Goal: Task Accomplishment & Management: Use online tool/utility

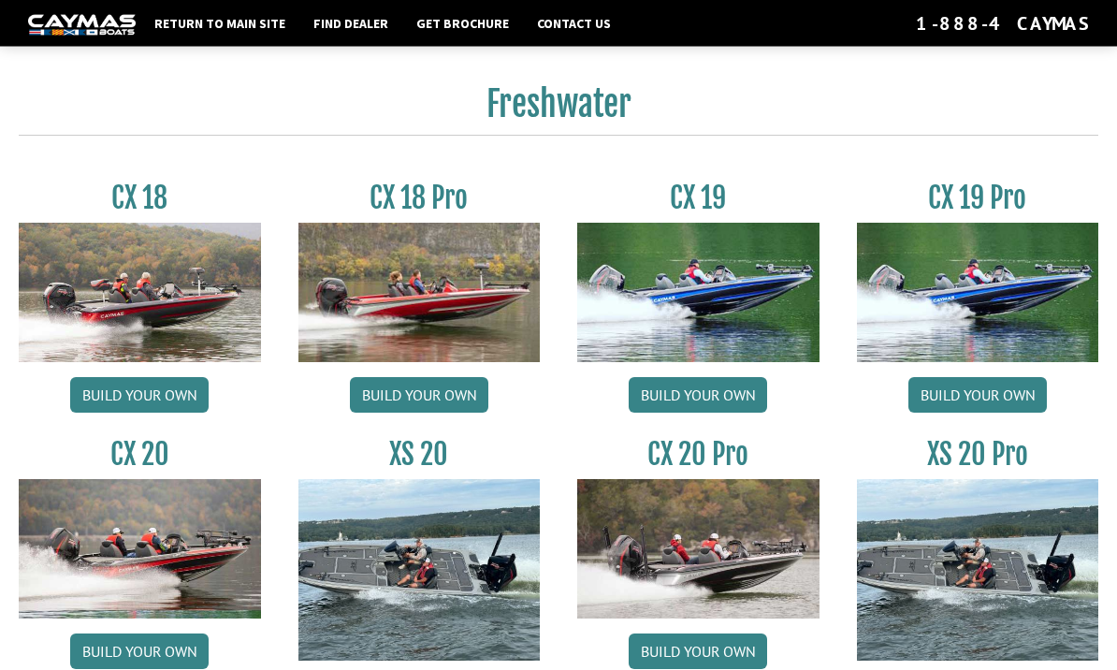
scroll to position [1433, 0]
click at [749, 317] on img at bounding box center [698, 292] width 242 height 139
click at [756, 388] on link "Build your own" at bounding box center [697, 395] width 138 height 36
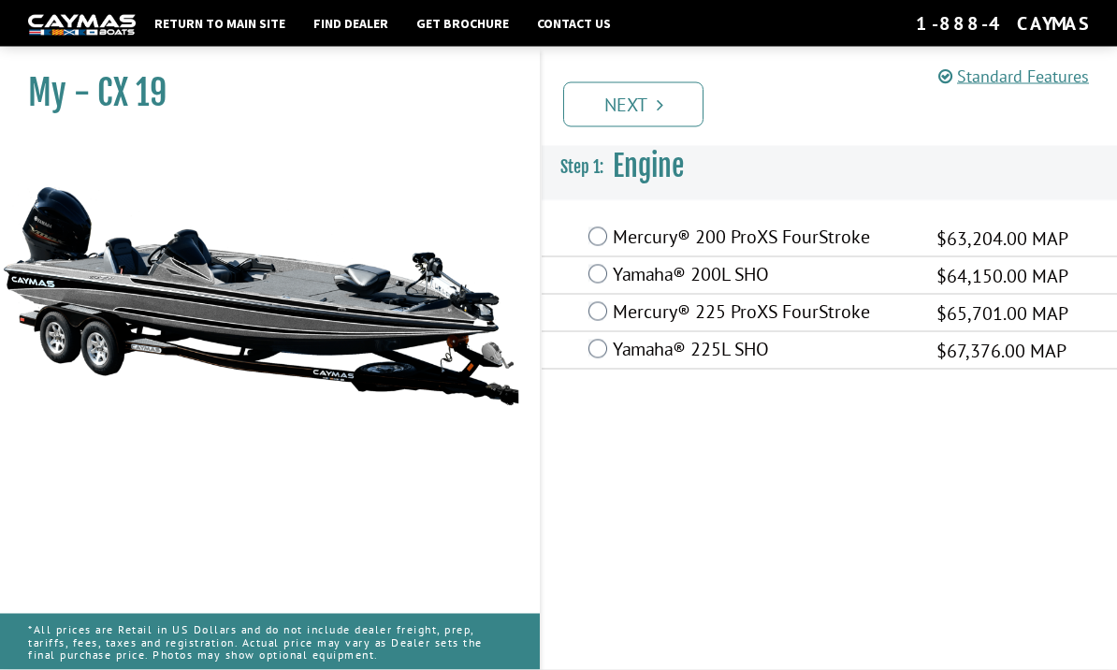
scroll to position [7, 0]
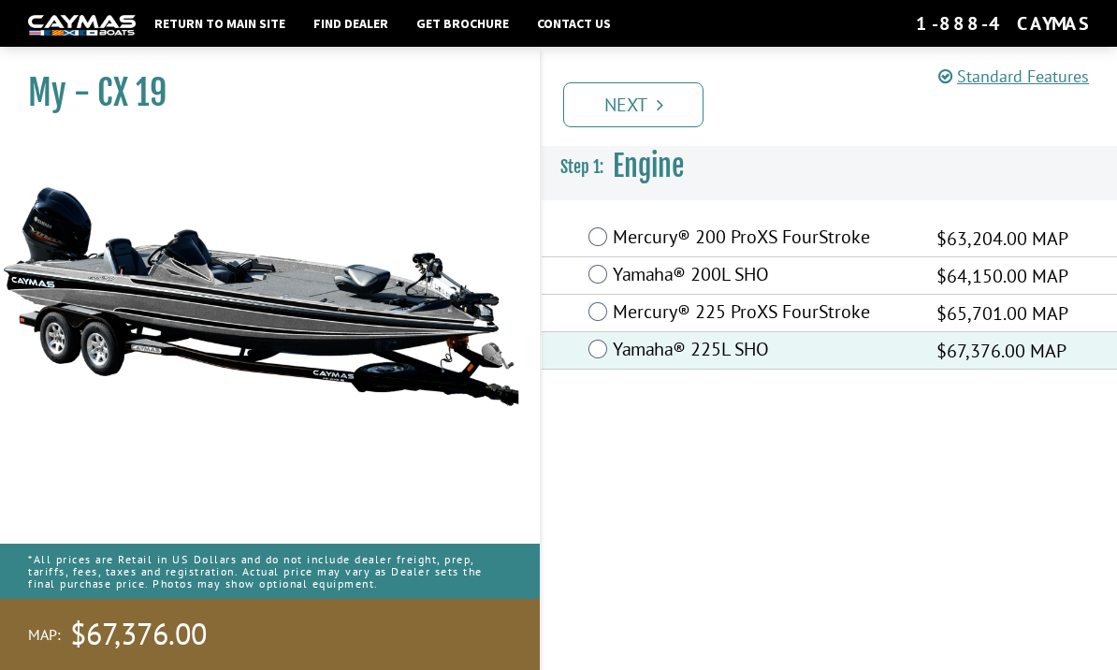
click at [689, 94] on link "Next" at bounding box center [633, 104] width 140 height 45
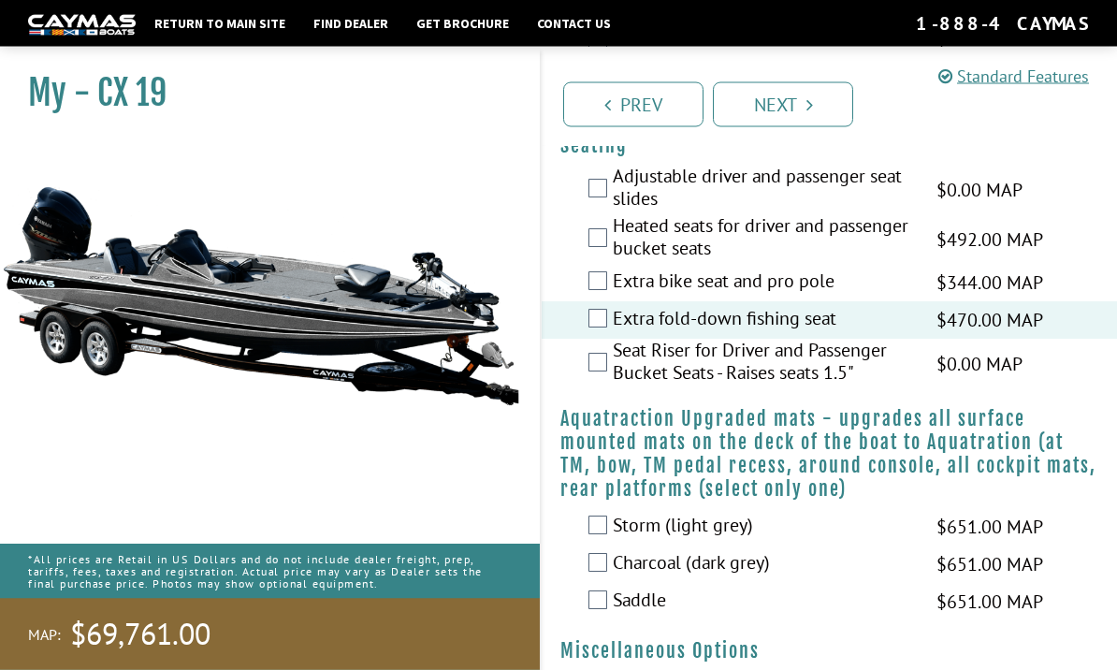
scroll to position [2037, 0]
click at [566, 174] on div "Adjustable driver and passenger seat slides $0.00 MAP $0.00 MSRP" at bounding box center [828, 190] width 575 height 50
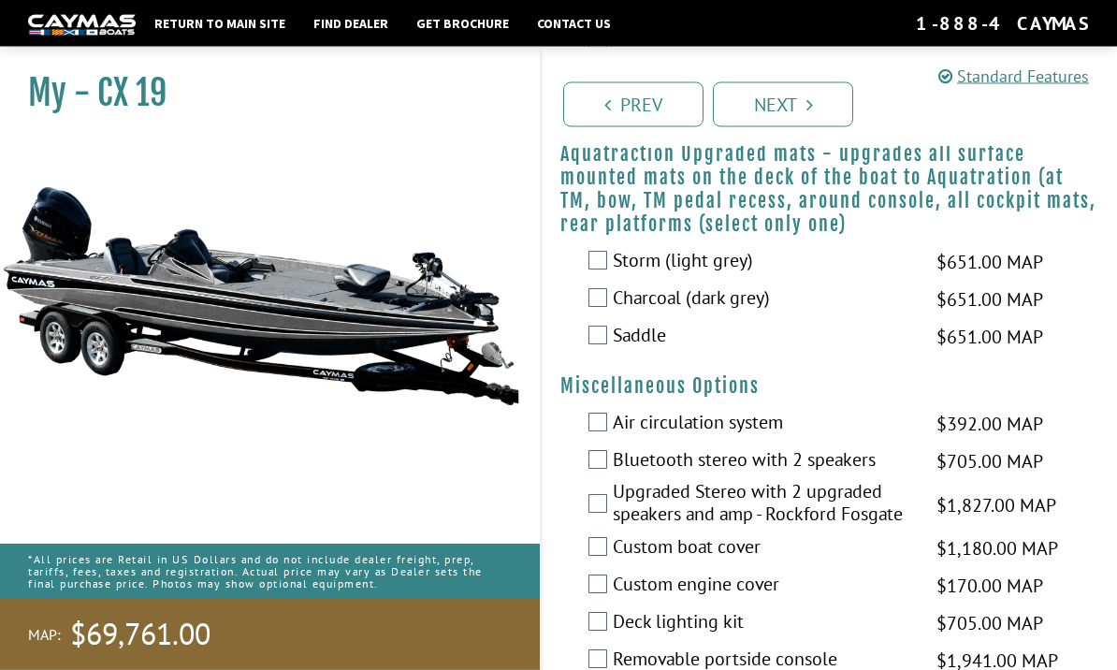
scroll to position [2301, 0]
click at [618, 309] on label "Charcoal (dark grey)" at bounding box center [763, 299] width 300 height 27
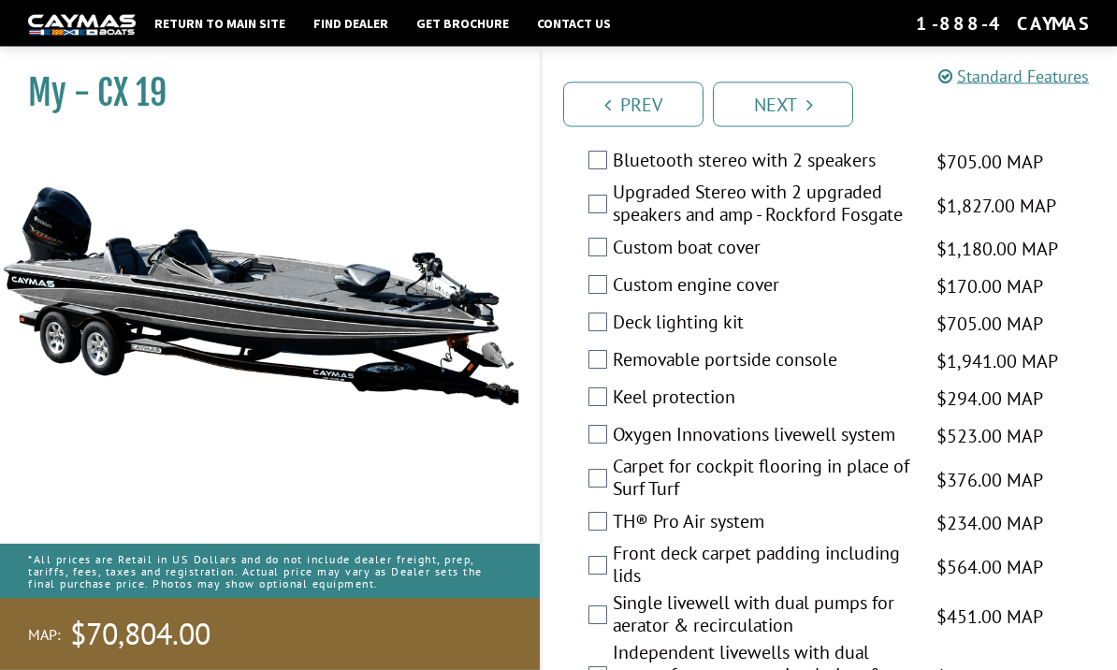
scroll to position [2601, 0]
click at [617, 262] on label "Custom boat cover" at bounding box center [763, 249] width 300 height 27
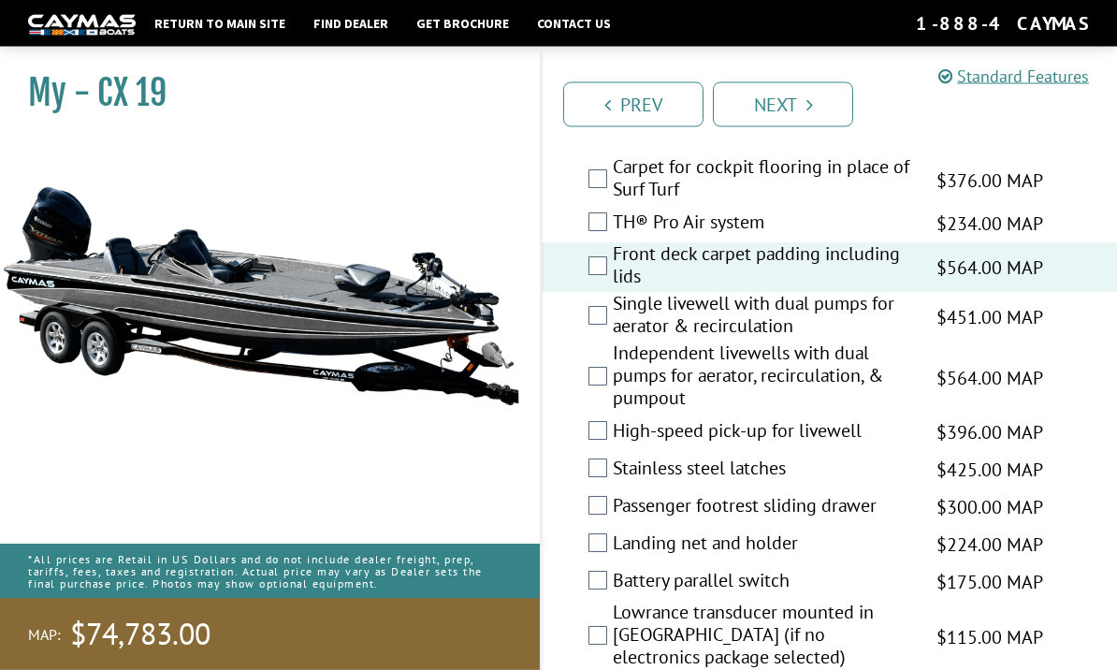
scroll to position [2900, 0]
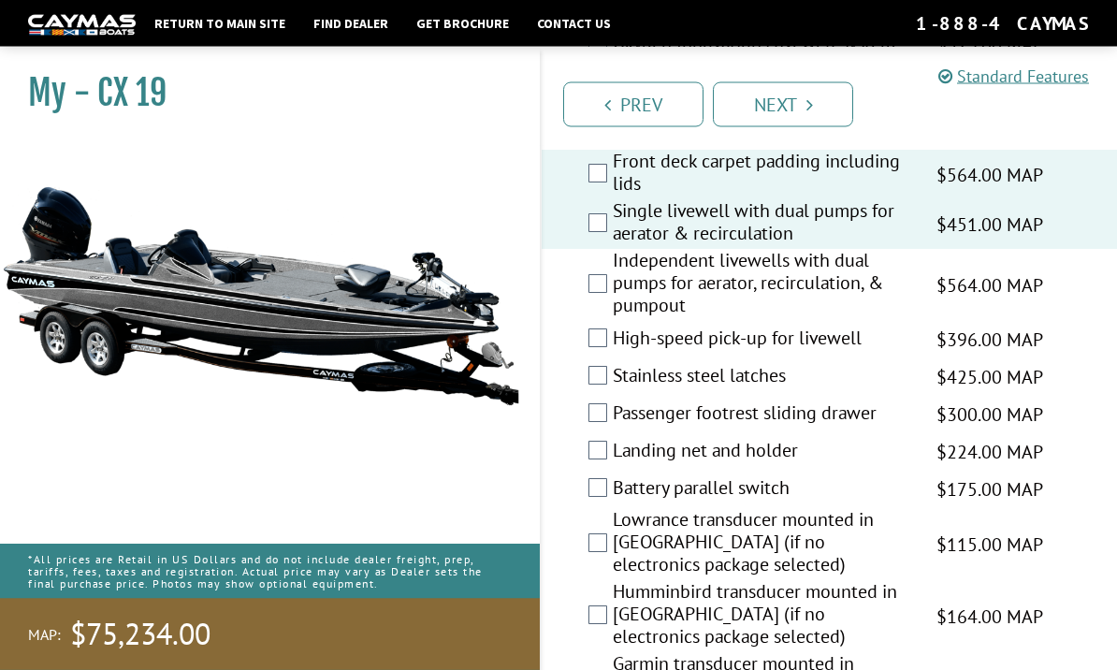
click at [614, 353] on label "High-speed pick-up for livewell" at bounding box center [763, 340] width 300 height 27
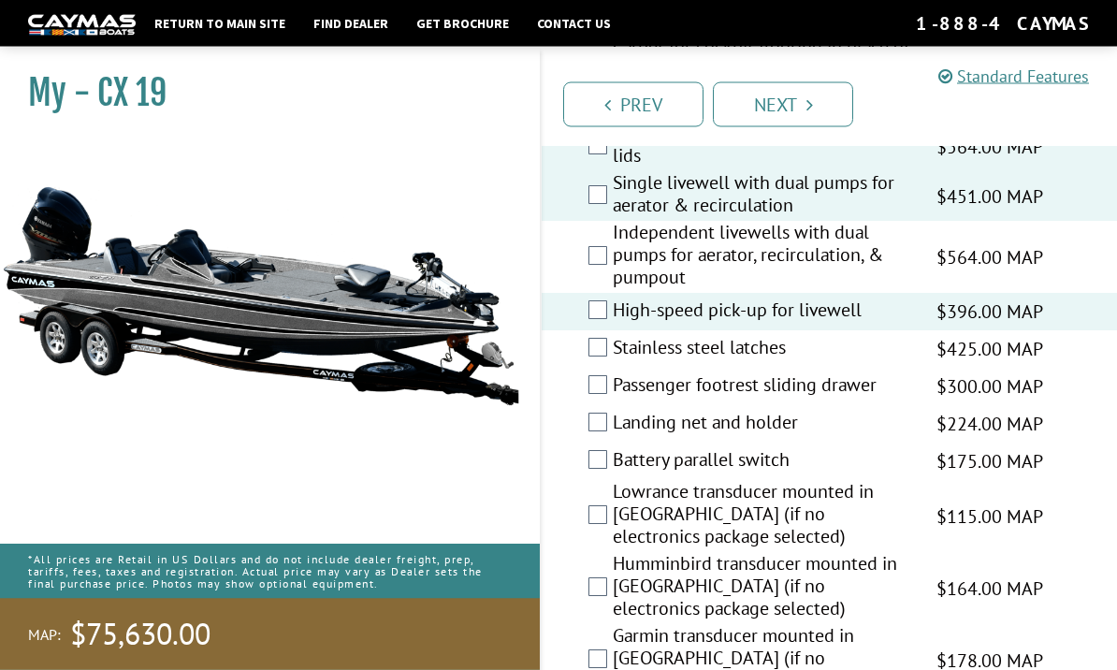
scroll to position [3020, 0]
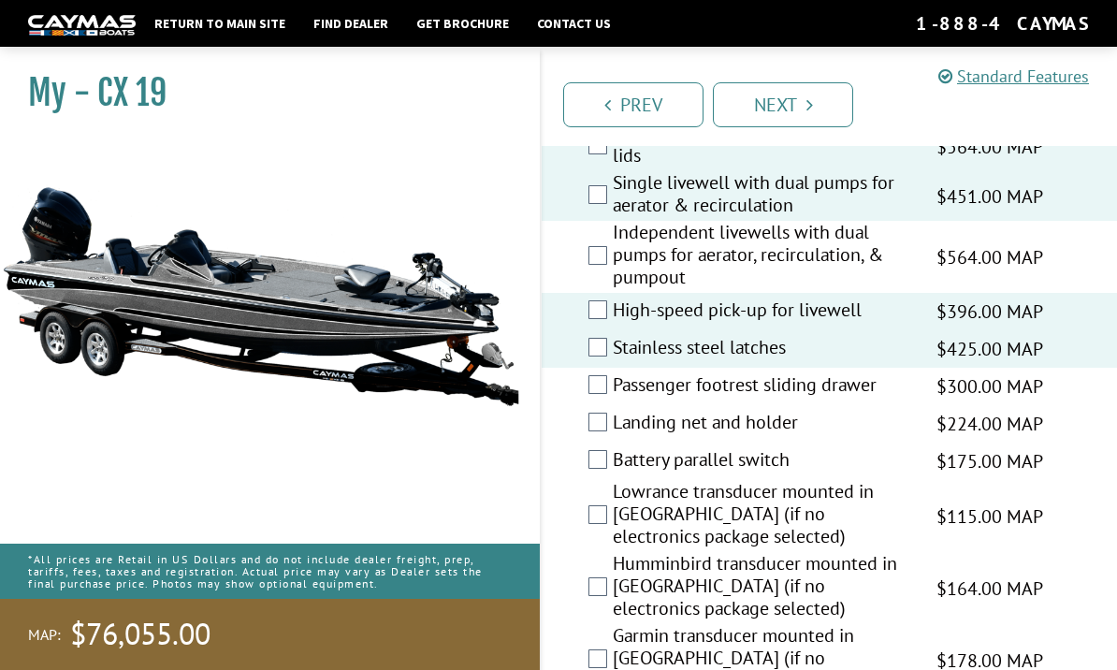
click at [617, 398] on label "Passenger footrest sliding drawer" at bounding box center [763, 386] width 300 height 27
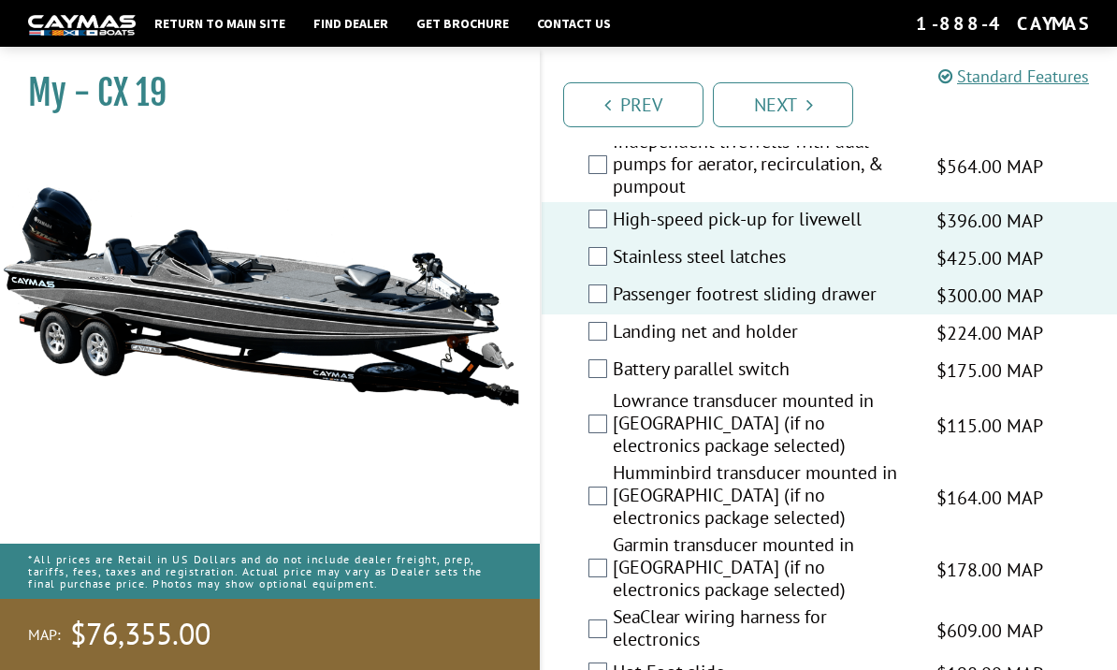
scroll to position [3120, 0]
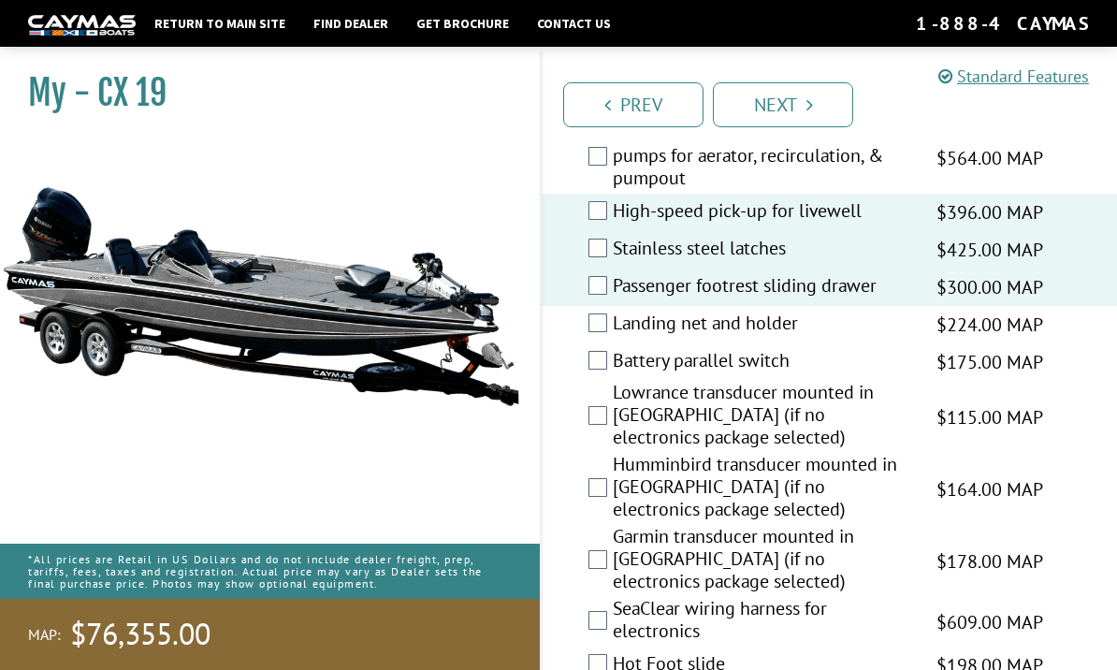
click at [615, 333] on label "Landing net and holder" at bounding box center [763, 324] width 300 height 27
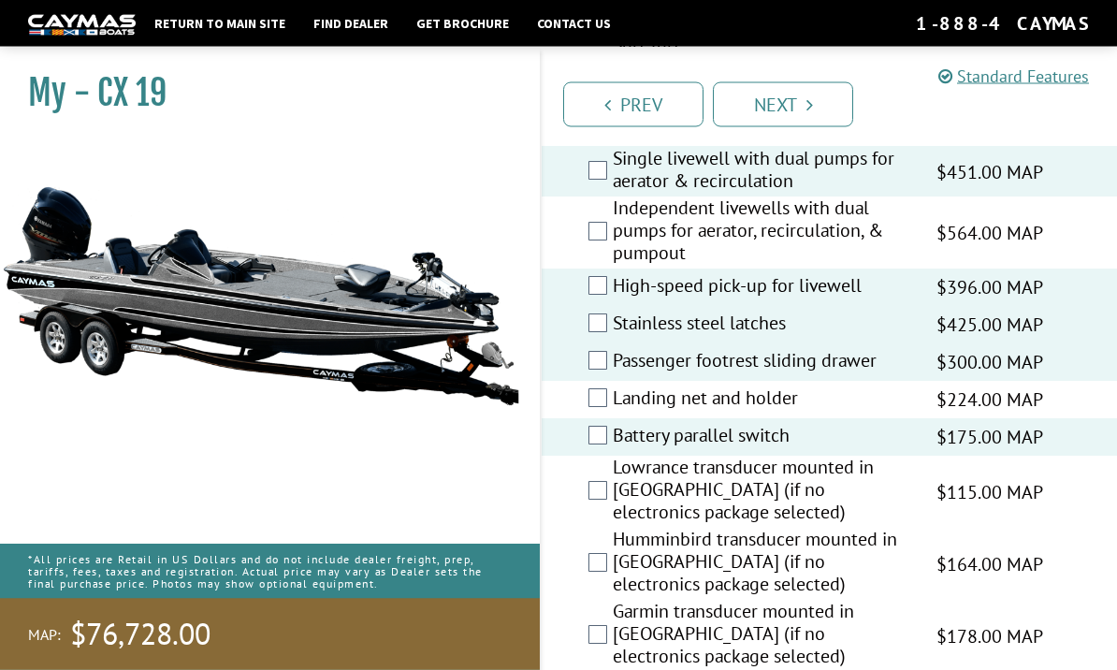
scroll to position [3589, 0]
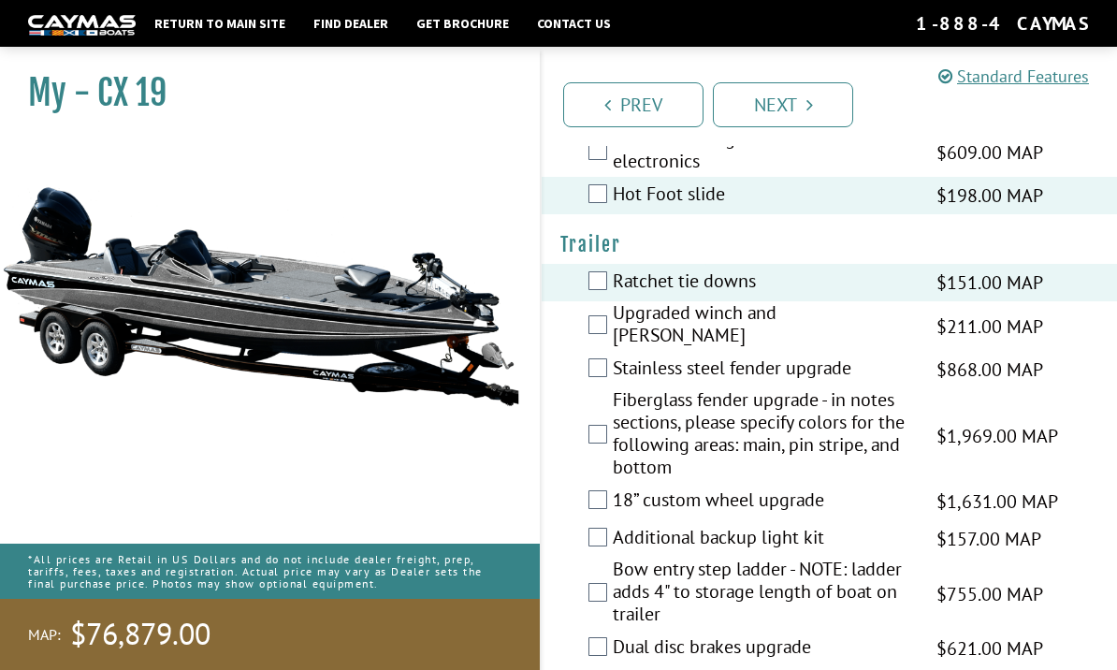
click at [583, 388] on div "Fiberglass fender upgrade - in notes sections, please specify colors for the fo…" at bounding box center [828, 435] width 575 height 94
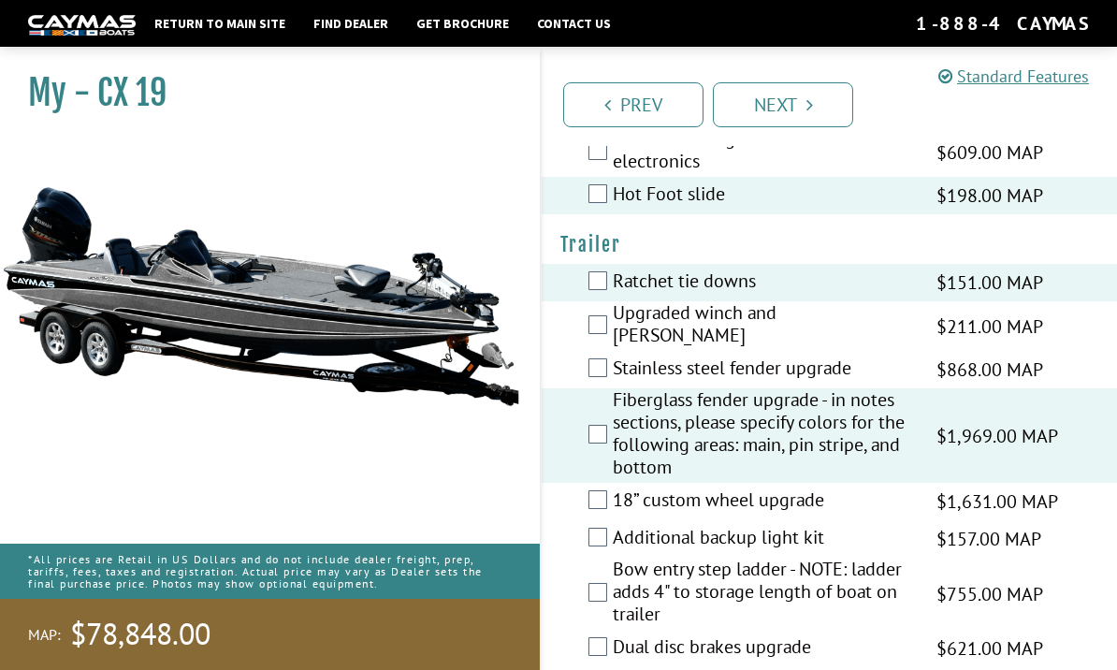
click at [584, 483] on div "18” custom wheel upgrade $1,631.00 MAP $1,926.00 MSRP" at bounding box center [828, 501] width 575 height 37
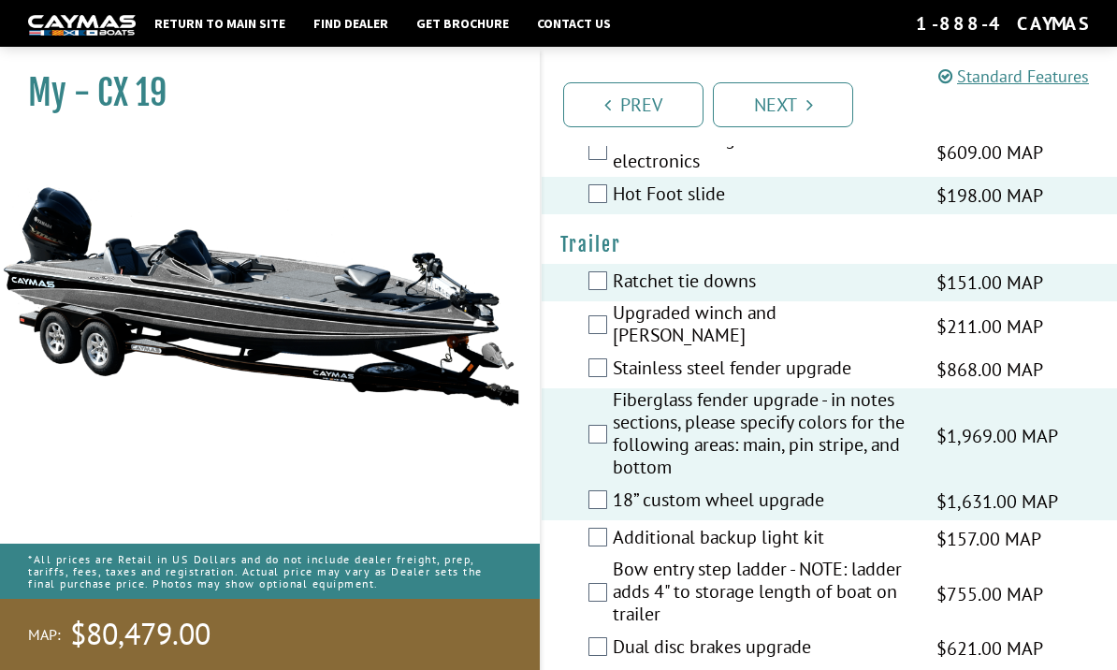
click at [591, 629] on div "Dual disc brakes upgrade $621.00 MAP $733.00 MSRP" at bounding box center [828, 647] width 575 height 37
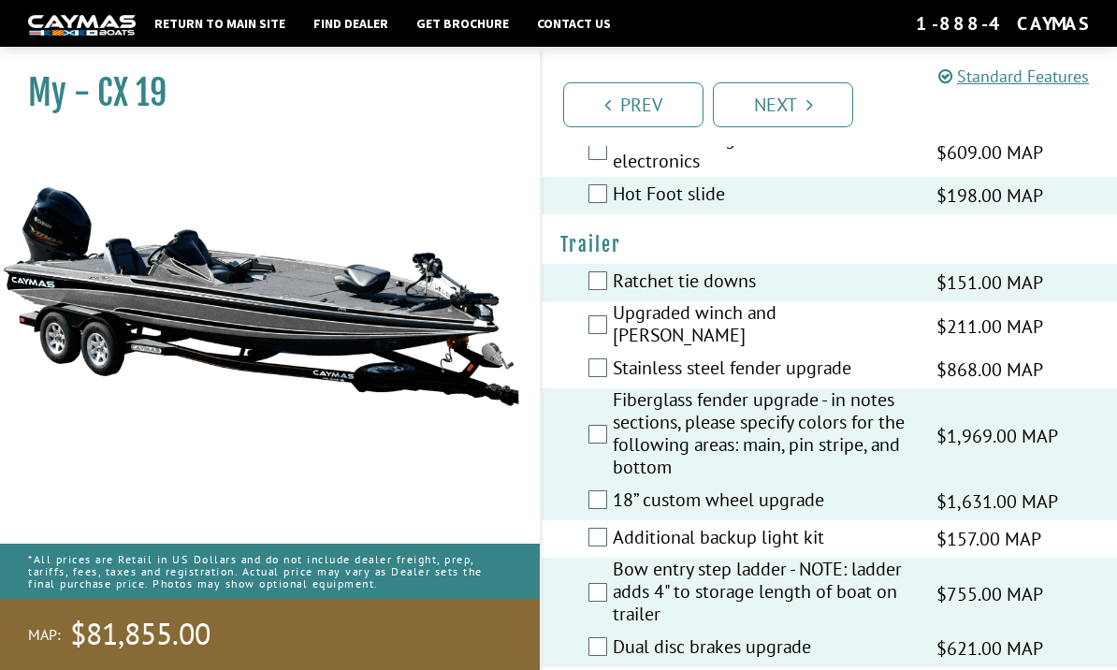
click at [761, 109] on link "Next" at bounding box center [783, 104] width 140 height 45
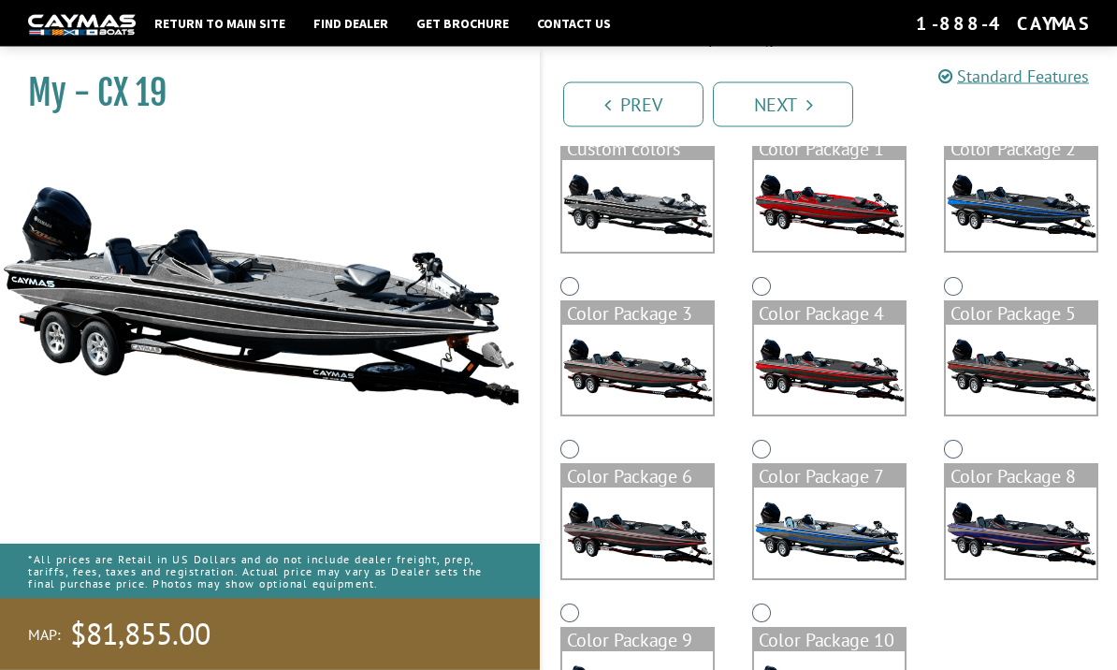
scroll to position [241, 0]
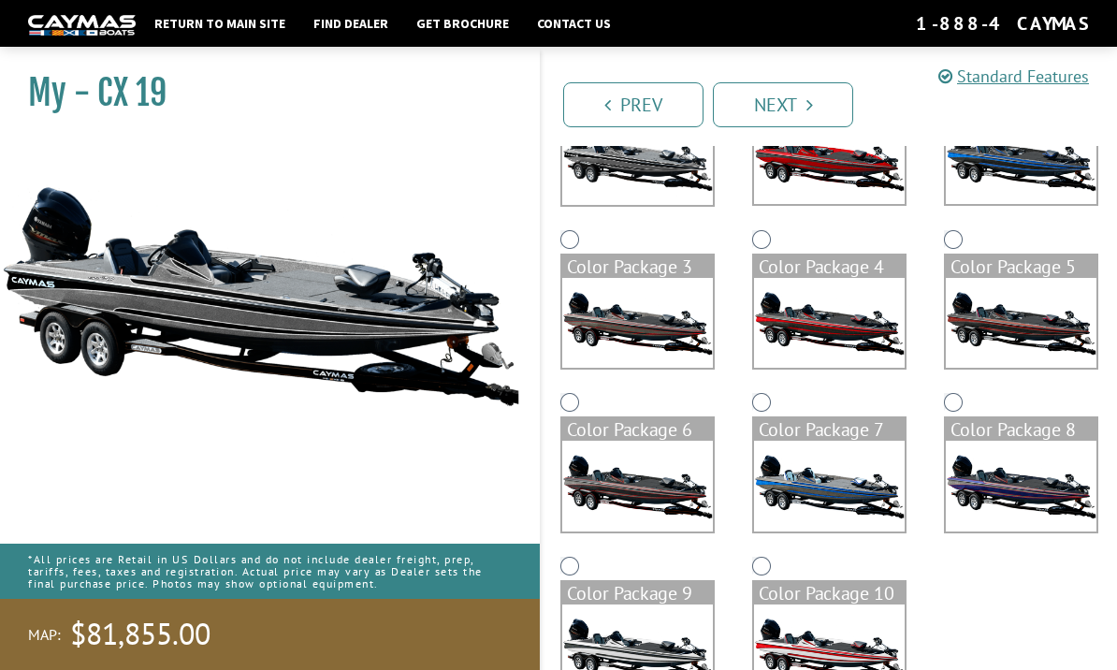
click at [1031, 479] on img at bounding box center [1020, 485] width 151 height 91
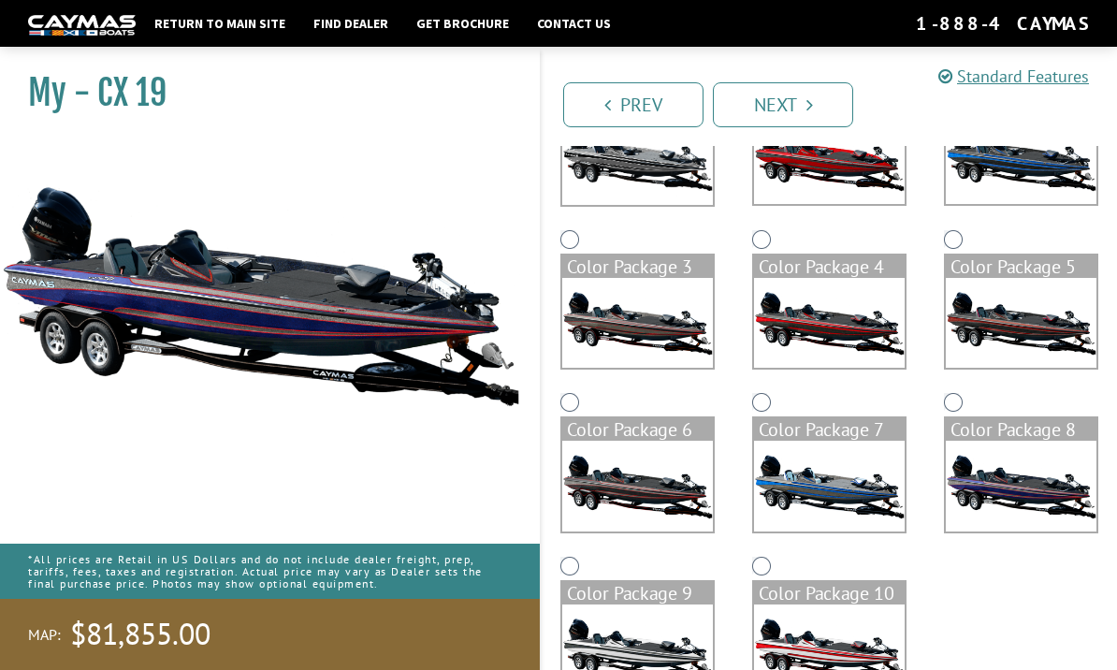
click at [866, 509] on img at bounding box center [829, 485] width 151 height 91
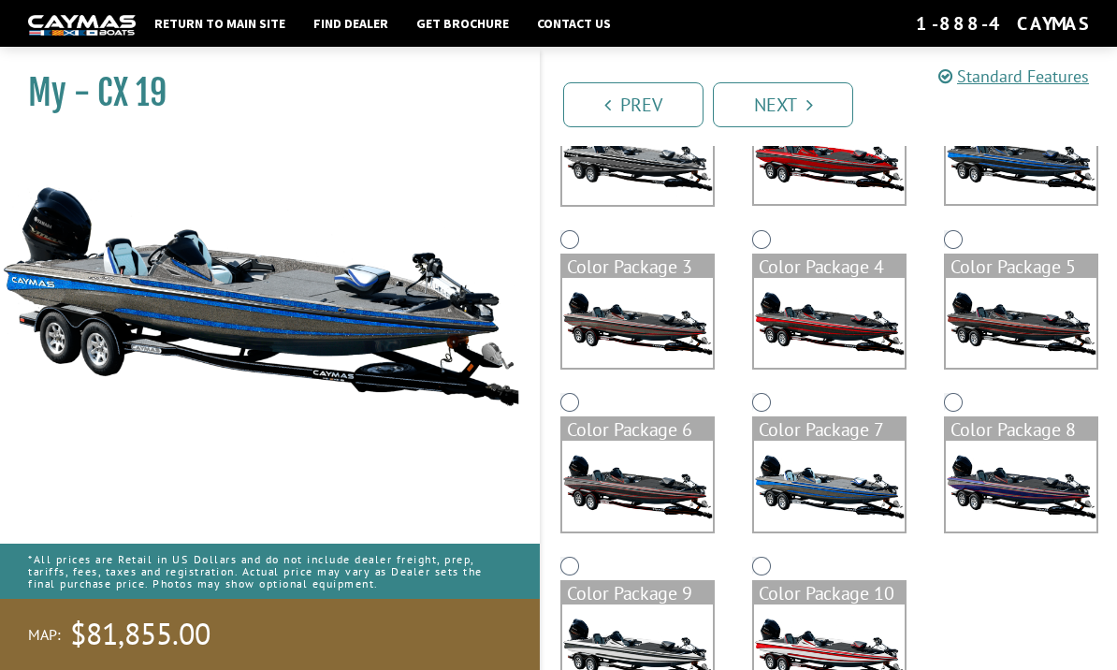
click at [653, 505] on img at bounding box center [637, 485] width 151 height 91
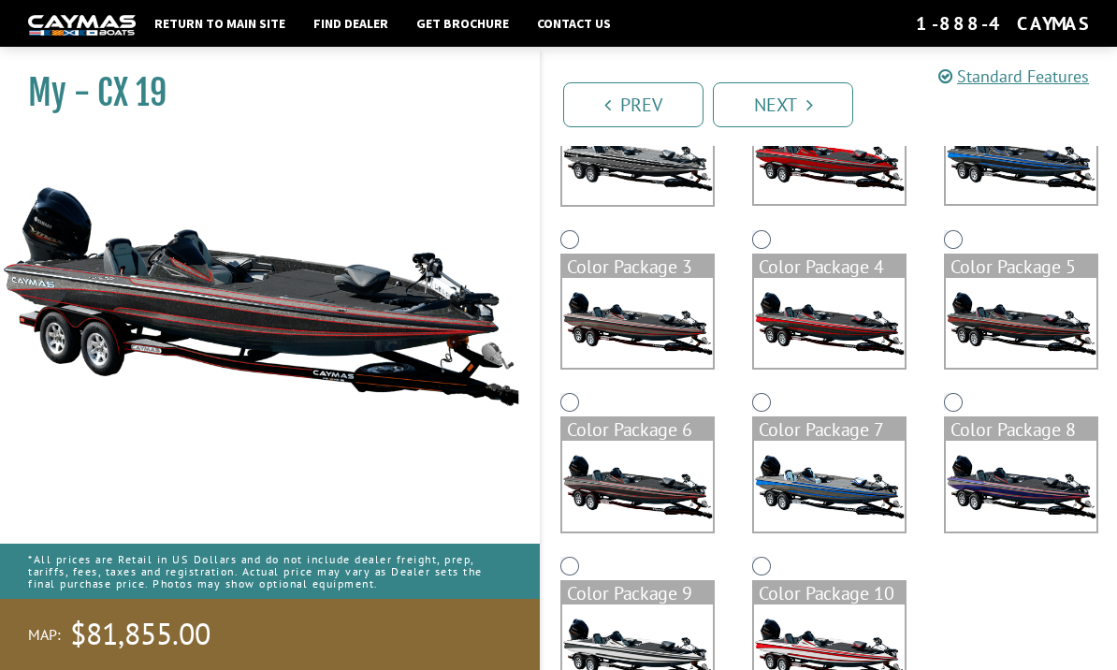
click at [675, 653] on img at bounding box center [637, 649] width 151 height 91
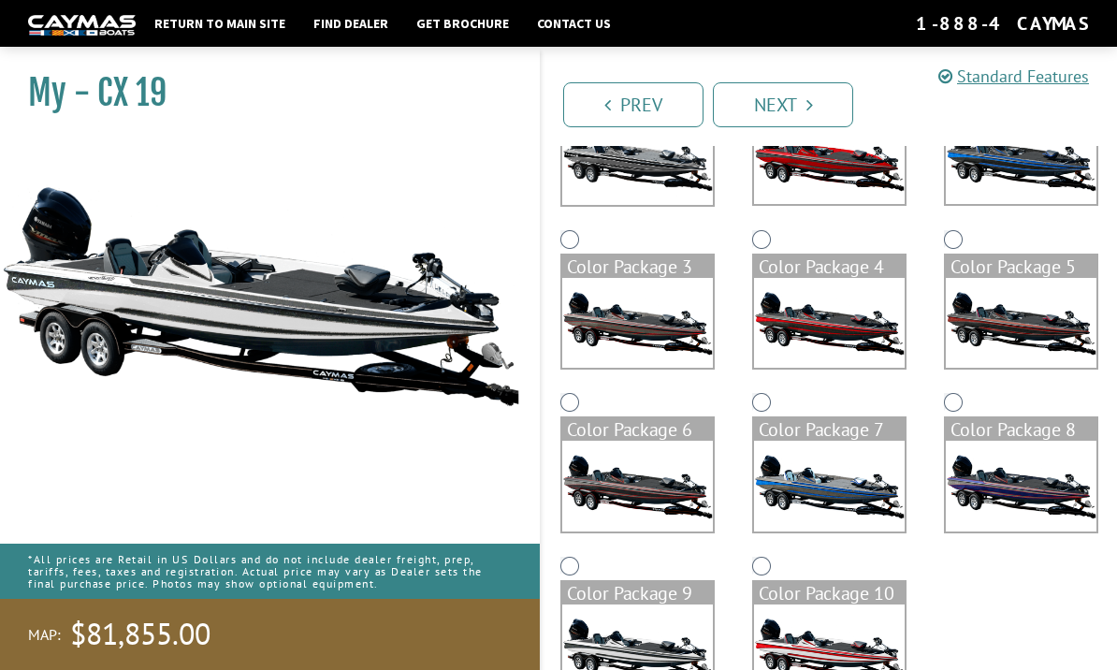
click at [861, 656] on img at bounding box center [829, 649] width 151 height 91
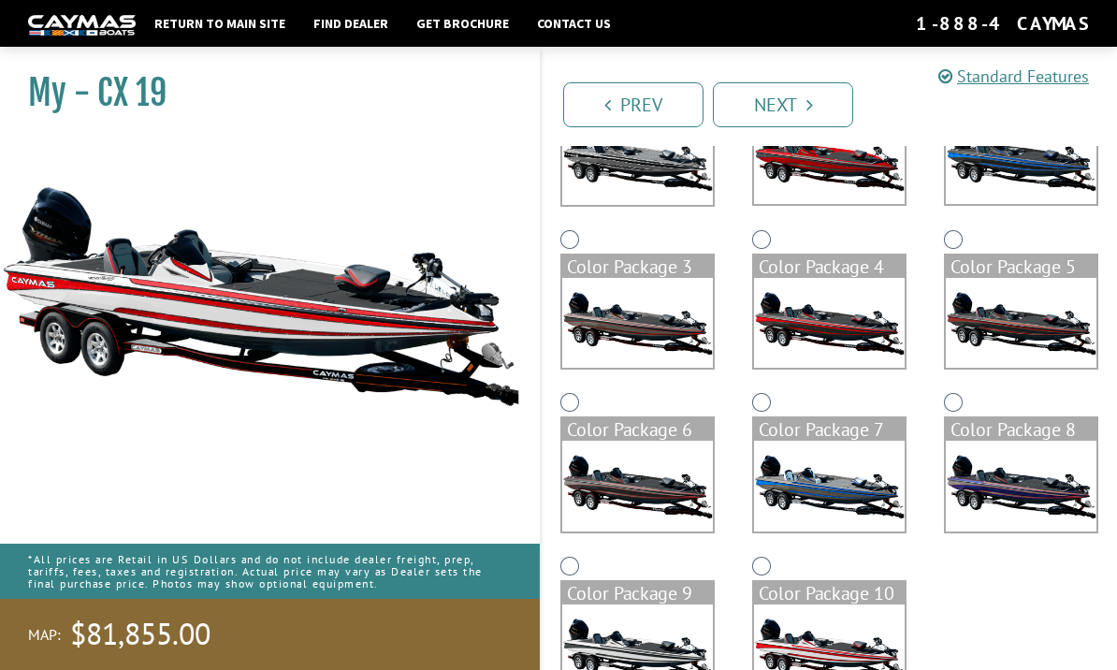
click at [1047, 333] on img at bounding box center [1020, 323] width 151 height 91
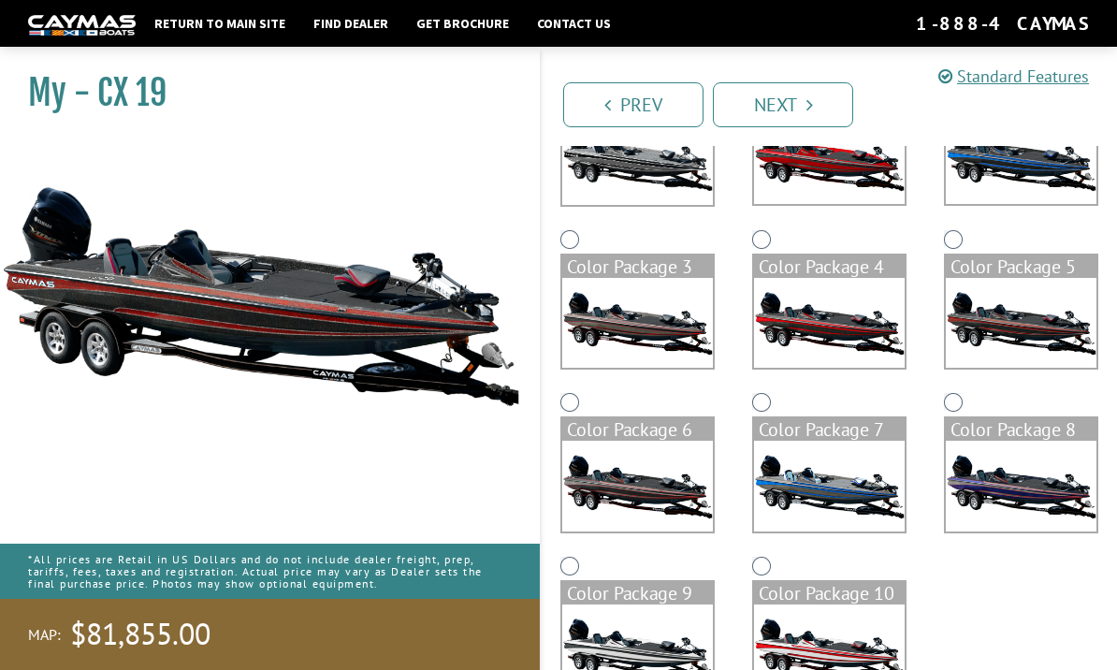
click at [899, 343] on img at bounding box center [829, 323] width 151 height 91
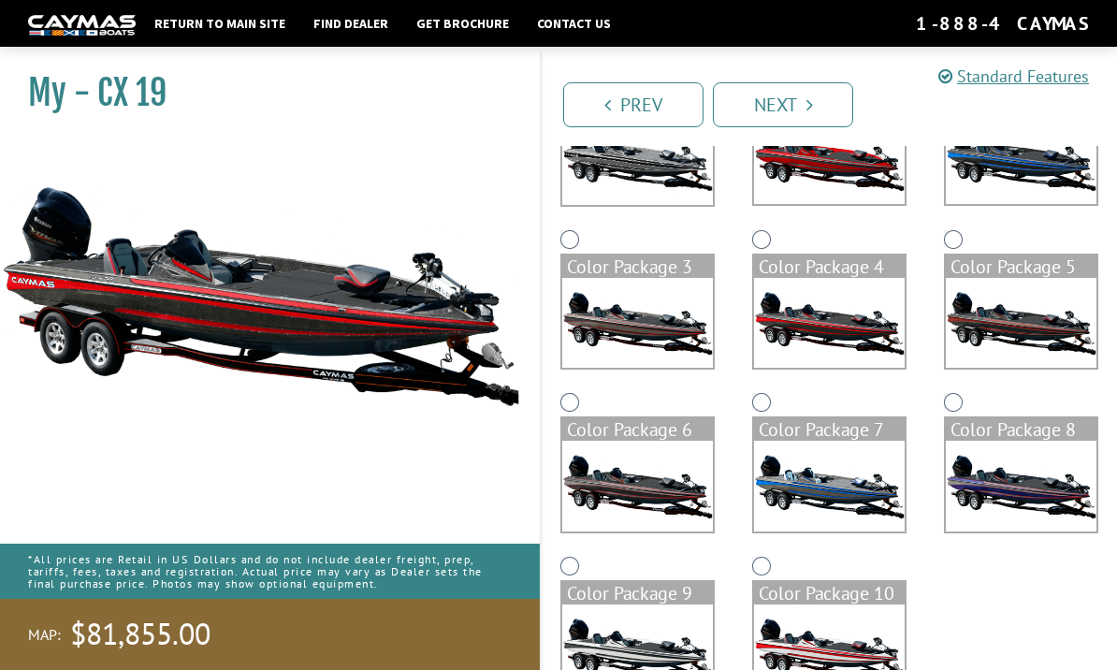
click at [702, 368] on img at bounding box center [637, 323] width 151 height 91
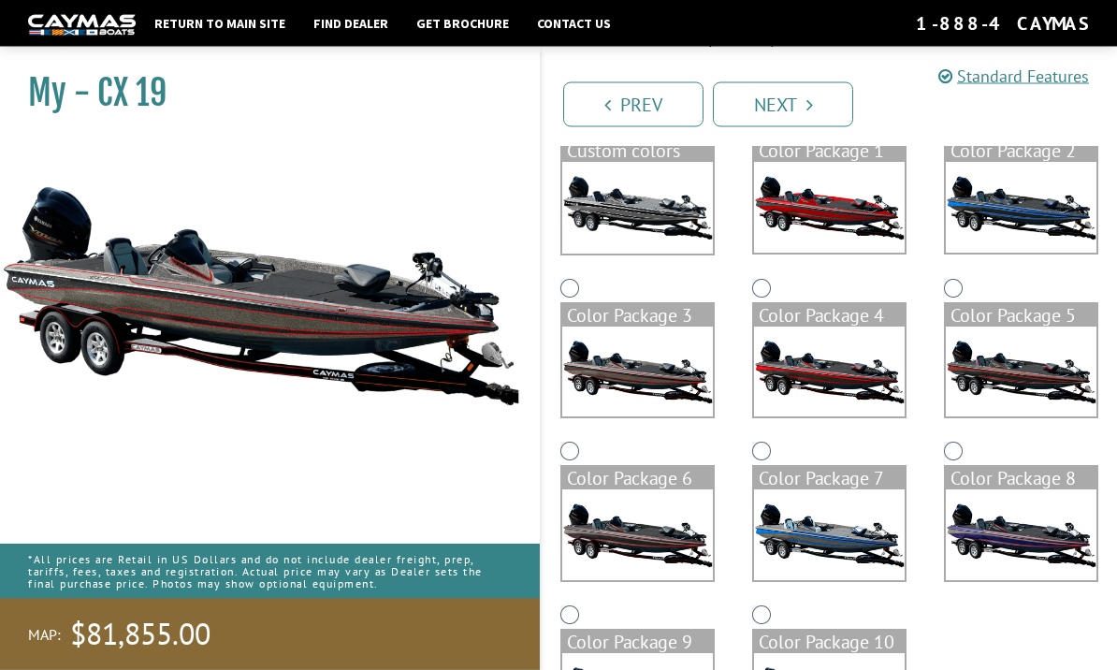
scroll to position [109, 0]
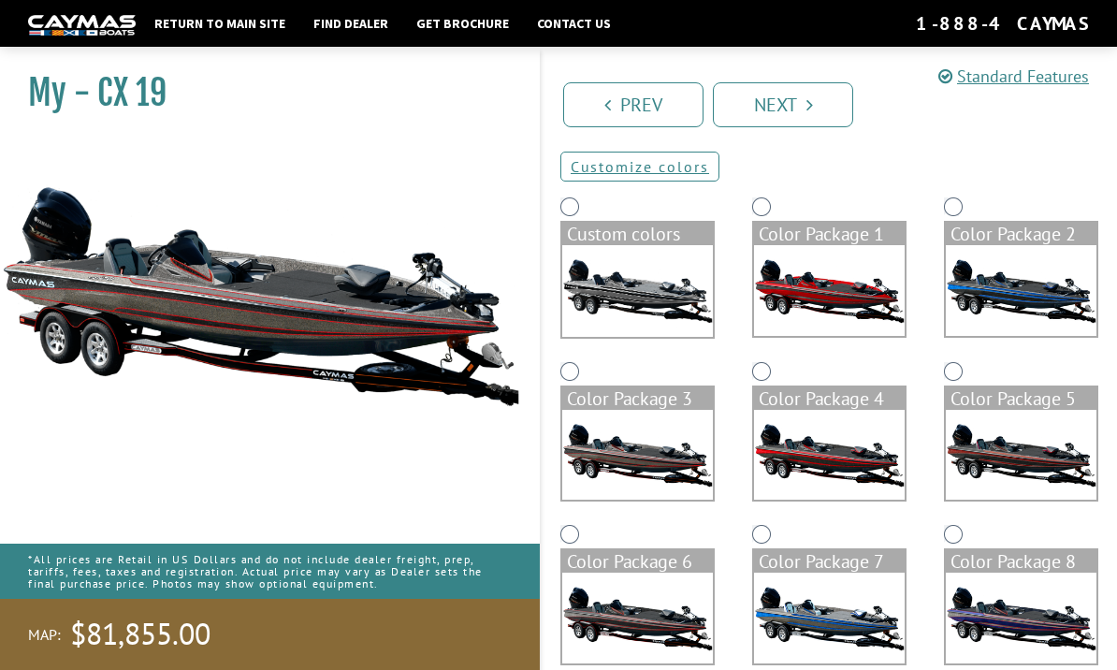
click at [1025, 319] on img at bounding box center [1020, 290] width 151 height 91
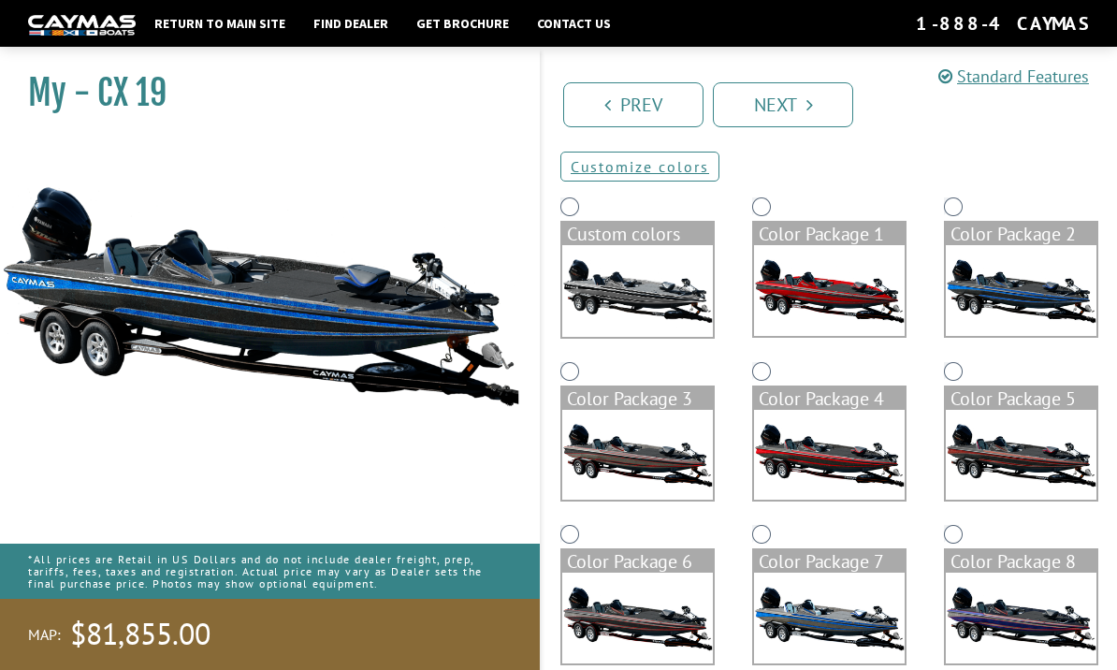
click at [878, 318] on img at bounding box center [829, 290] width 151 height 91
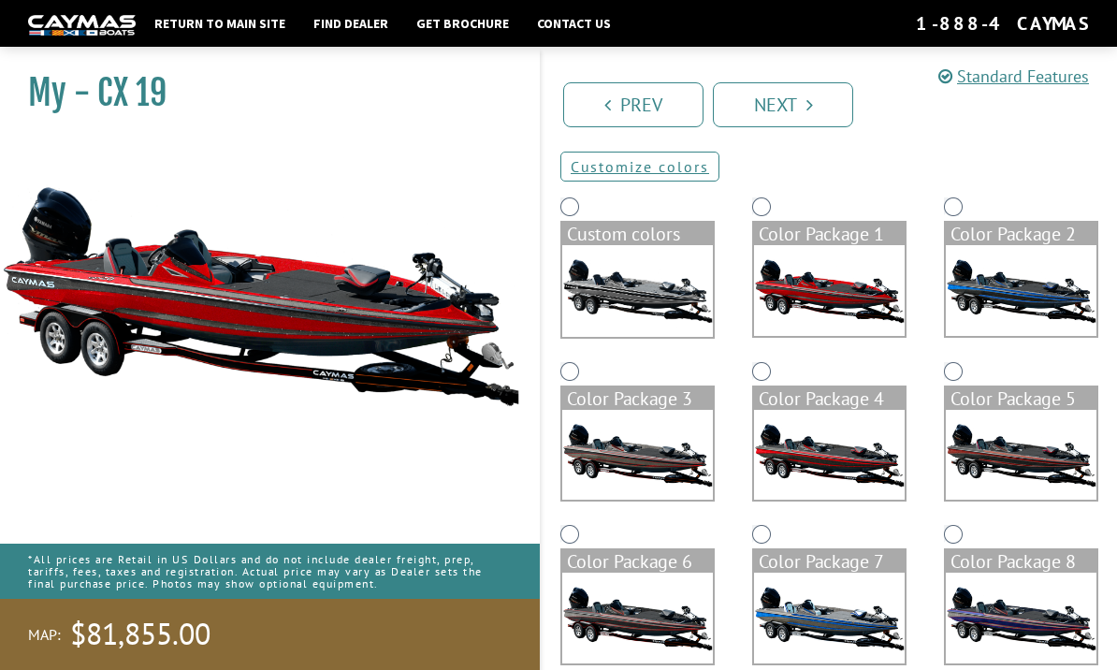
click at [647, 320] on img at bounding box center [637, 291] width 151 height 92
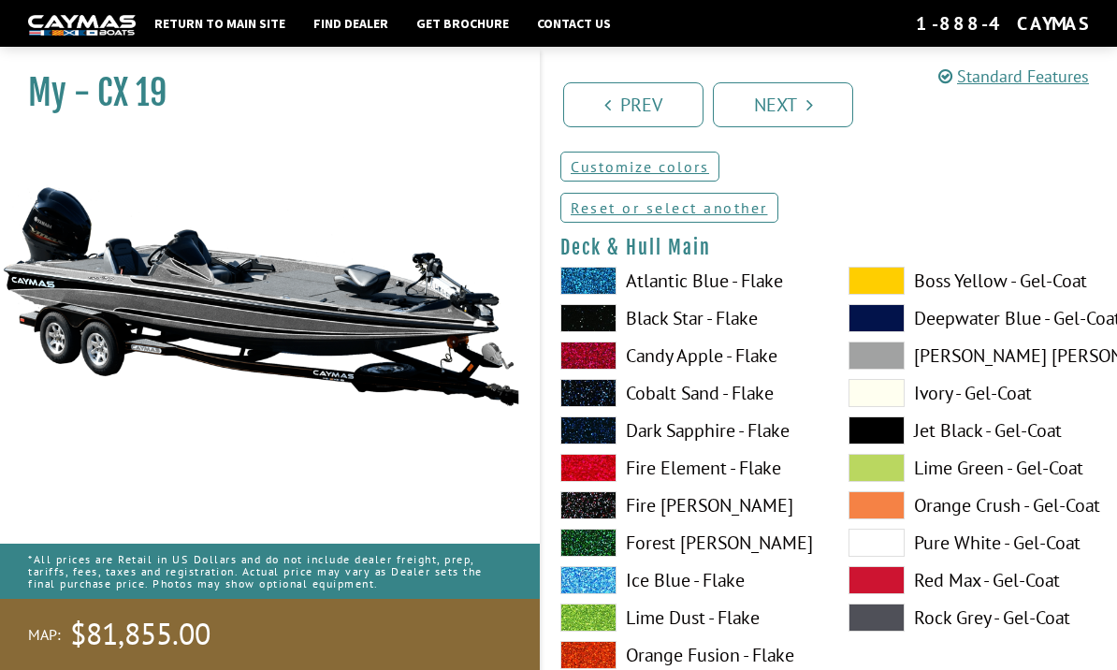
click at [663, 103] on link "Prev" at bounding box center [633, 104] width 140 height 45
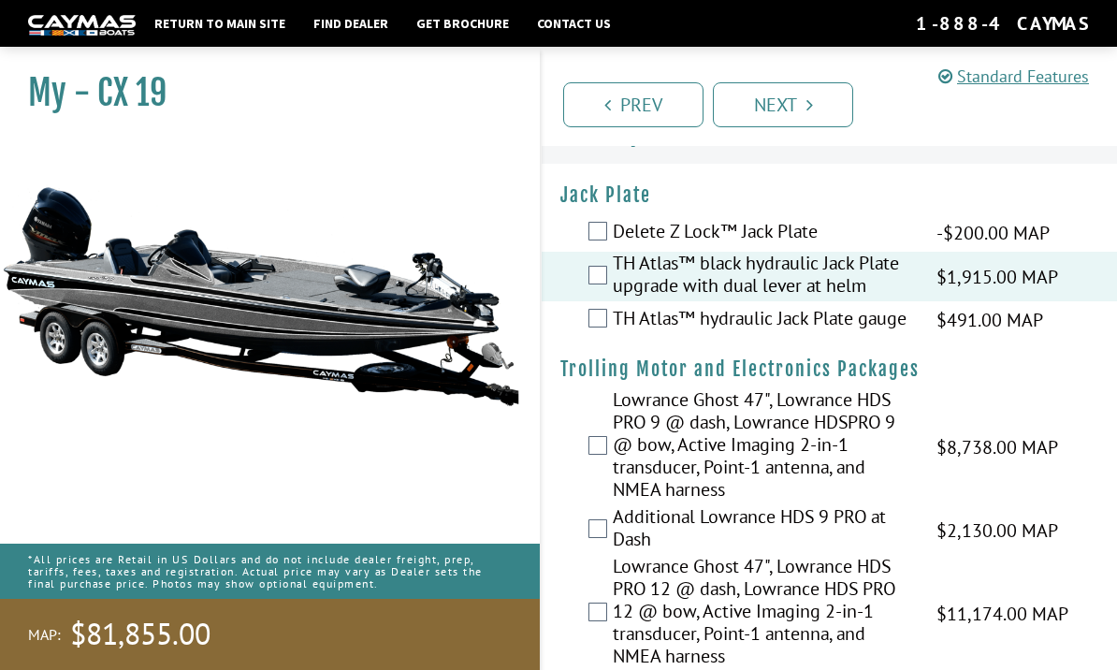
scroll to position [0, 0]
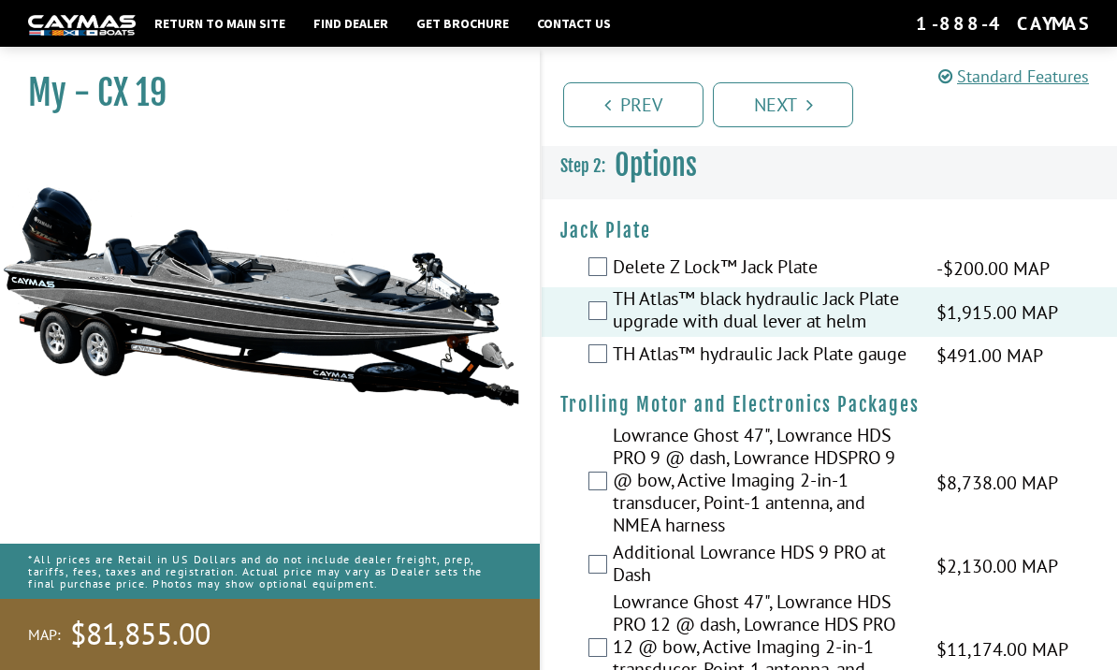
click at [810, 114] on link "Next" at bounding box center [783, 104] width 140 height 45
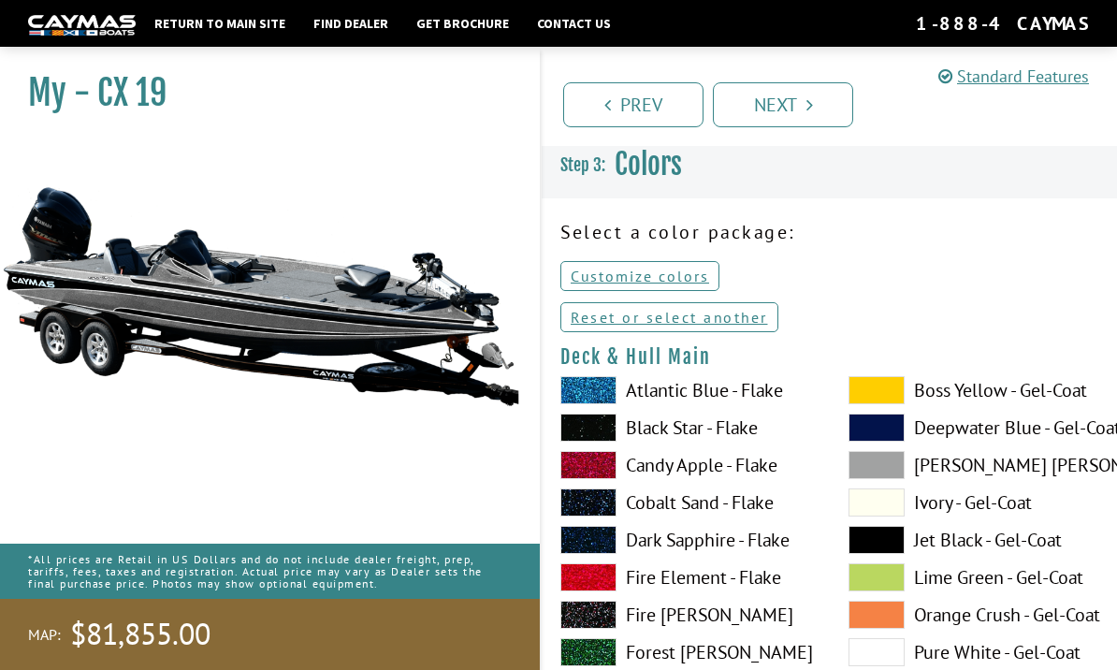
click at [656, 110] on link "Prev" at bounding box center [633, 104] width 140 height 45
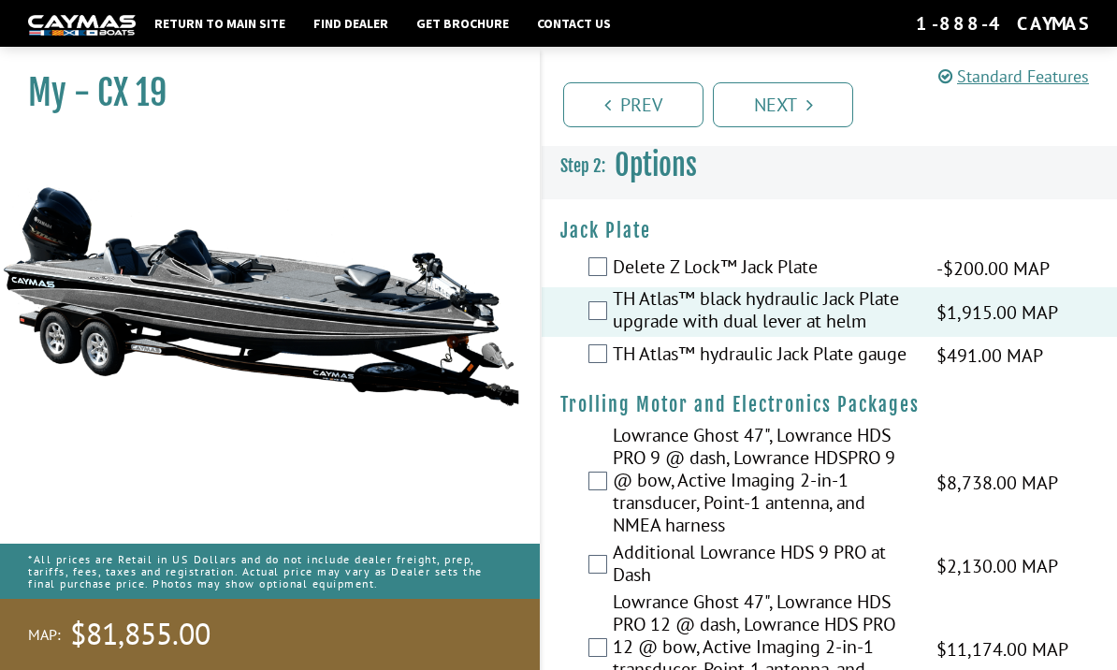
click at [798, 116] on link "Next" at bounding box center [783, 104] width 140 height 45
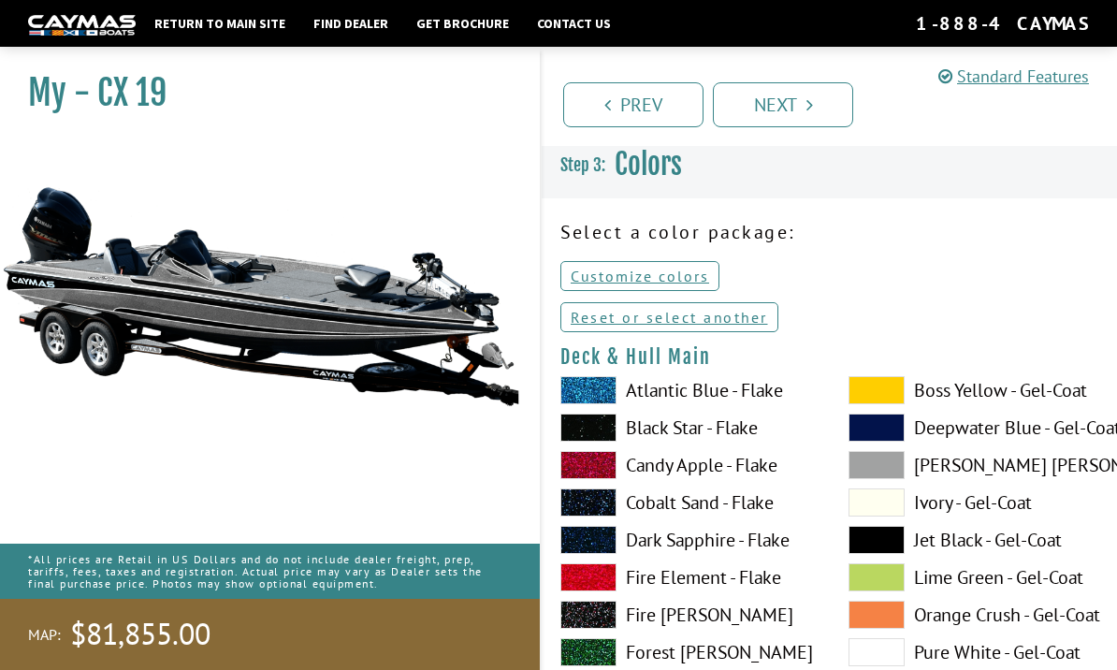
click at [748, 332] on link "Reset or select another" at bounding box center [669, 317] width 218 height 30
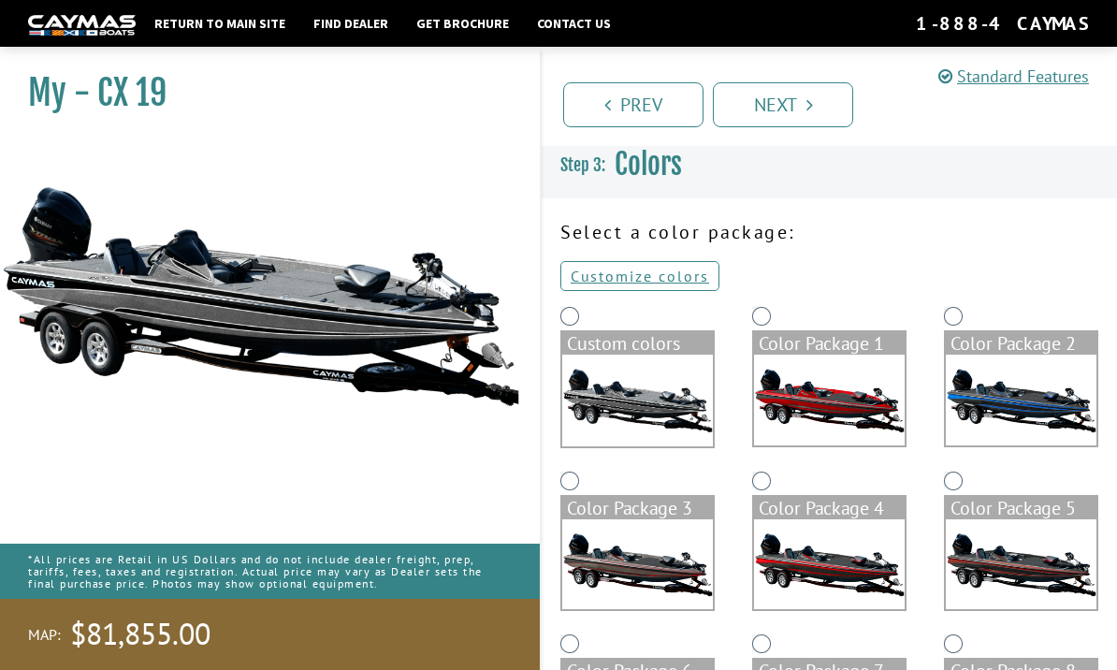
click at [648, 388] on img at bounding box center [637, 400] width 151 height 92
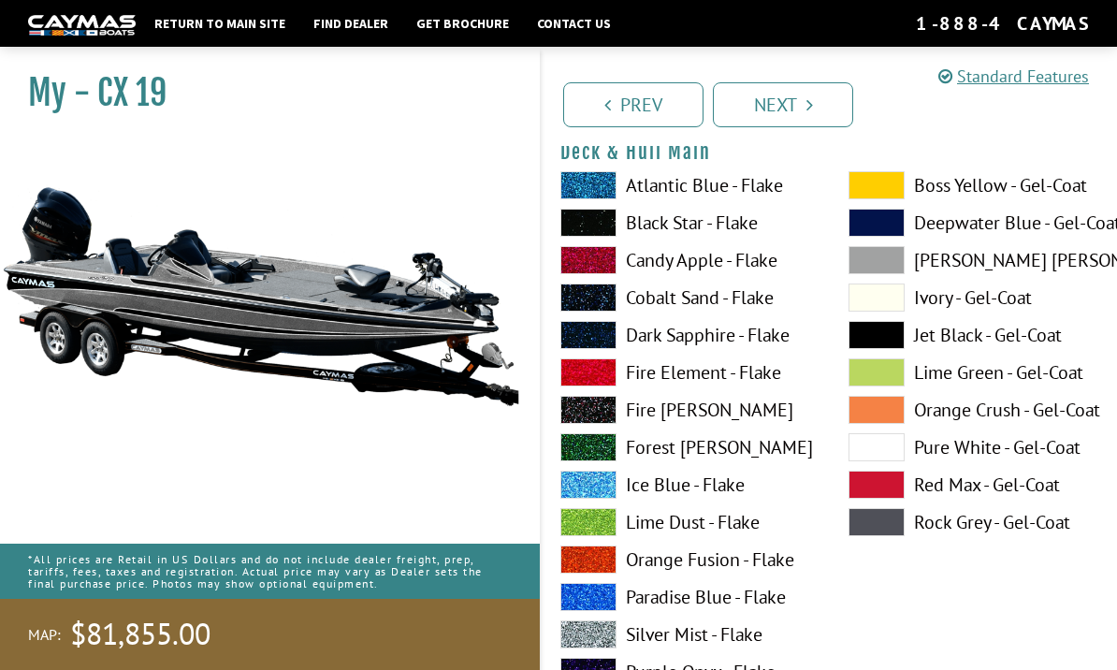
scroll to position [201, 0]
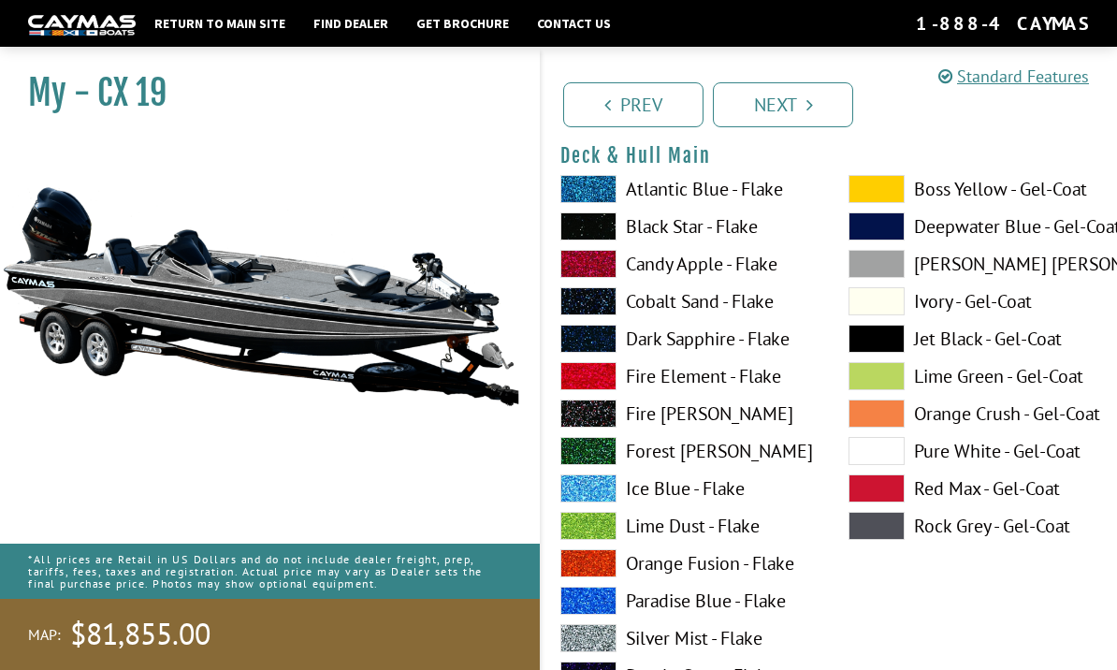
click at [708, 427] on label "Fire [PERSON_NAME]" at bounding box center [685, 413] width 251 height 28
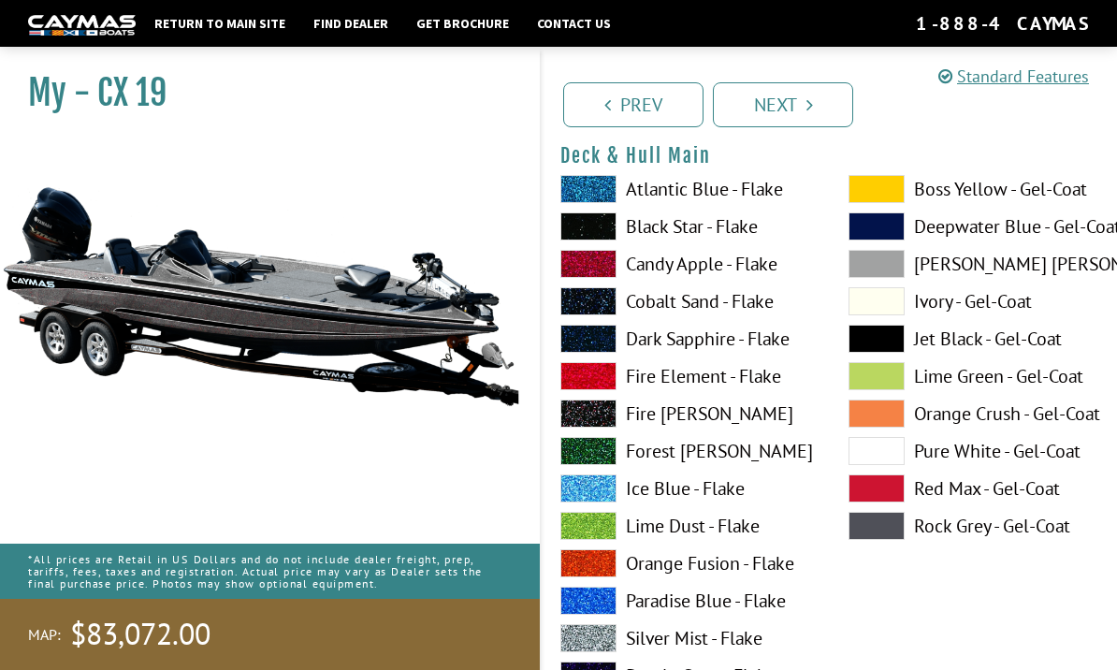
click at [716, 422] on label "Fire [PERSON_NAME]" at bounding box center [685, 413] width 251 height 28
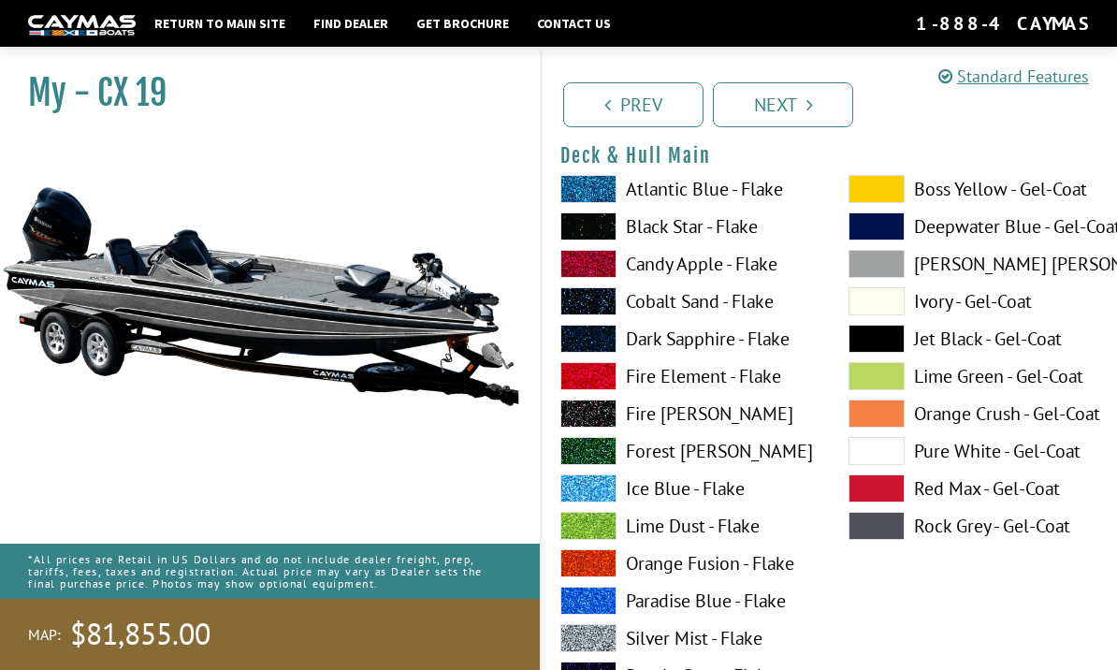
click at [742, 441] on label "Forest [PERSON_NAME]" at bounding box center [685, 451] width 251 height 28
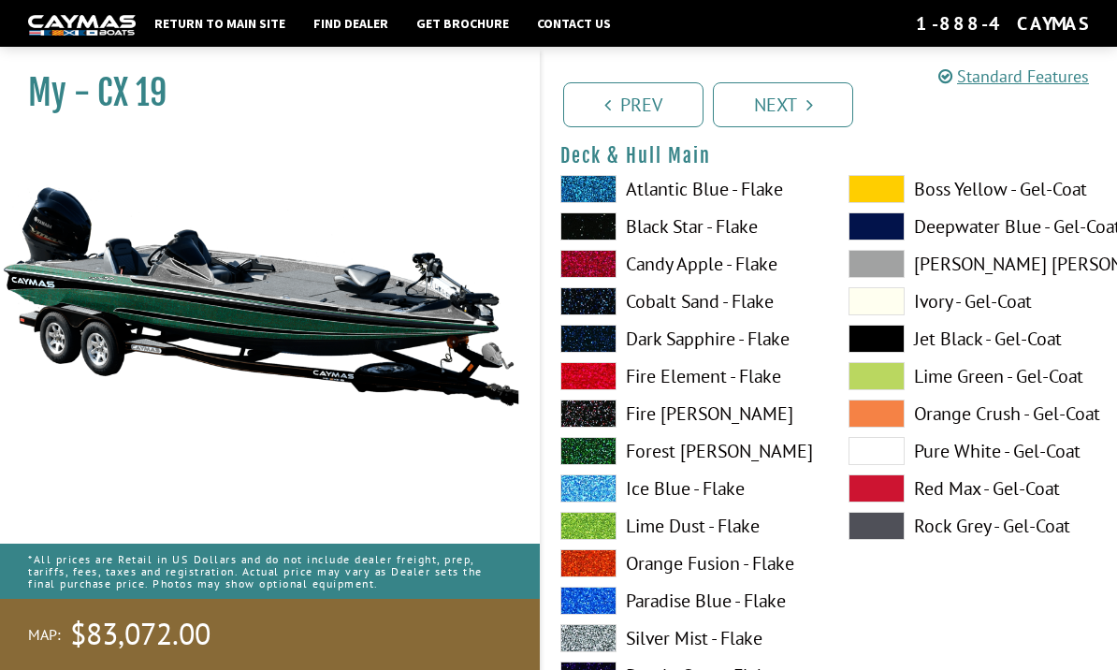
click at [714, 426] on label "Fire [PERSON_NAME]" at bounding box center [685, 413] width 251 height 28
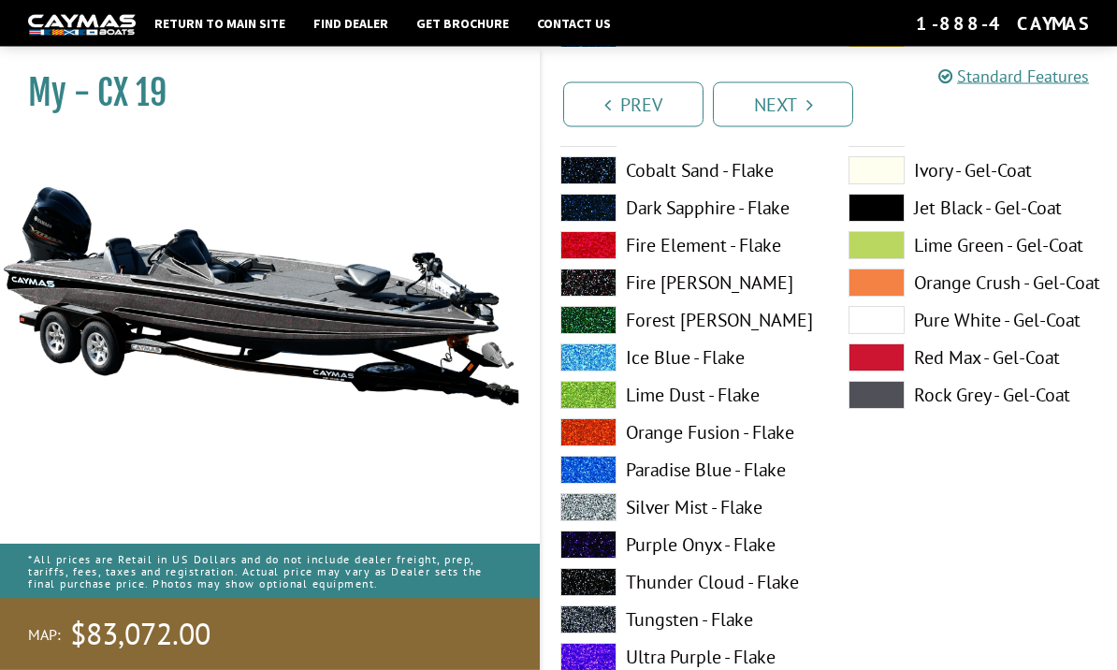
scroll to position [333, 0]
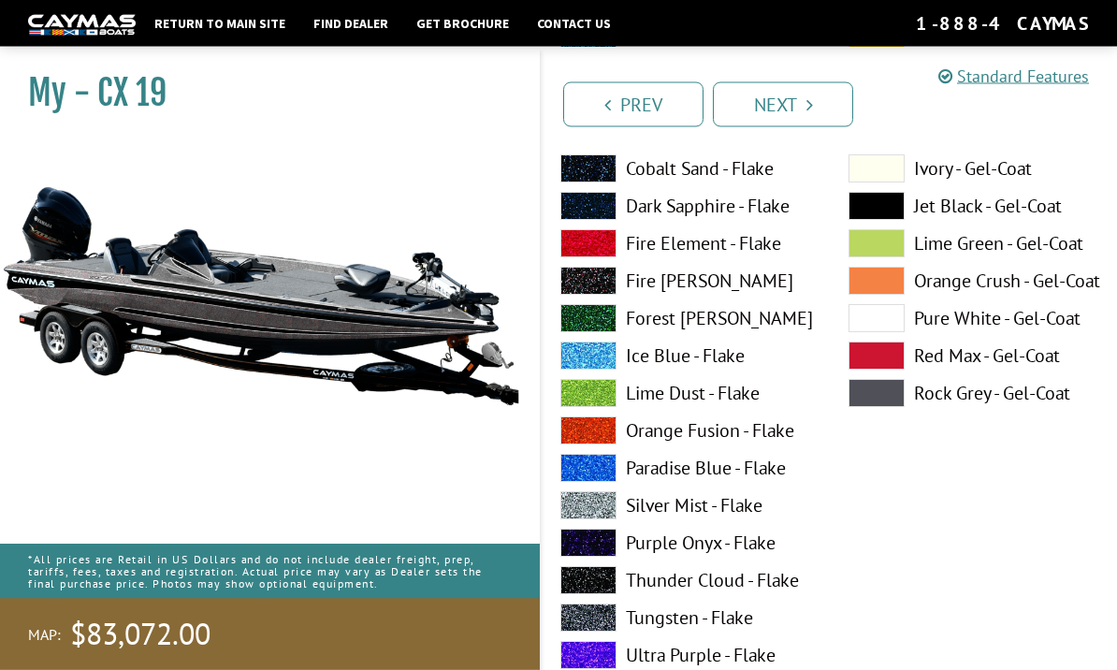
click at [723, 512] on label "Silver Mist - Flake" at bounding box center [685, 506] width 251 height 28
click at [721, 505] on label "Silver Mist - Flake" at bounding box center [685, 505] width 251 height 28
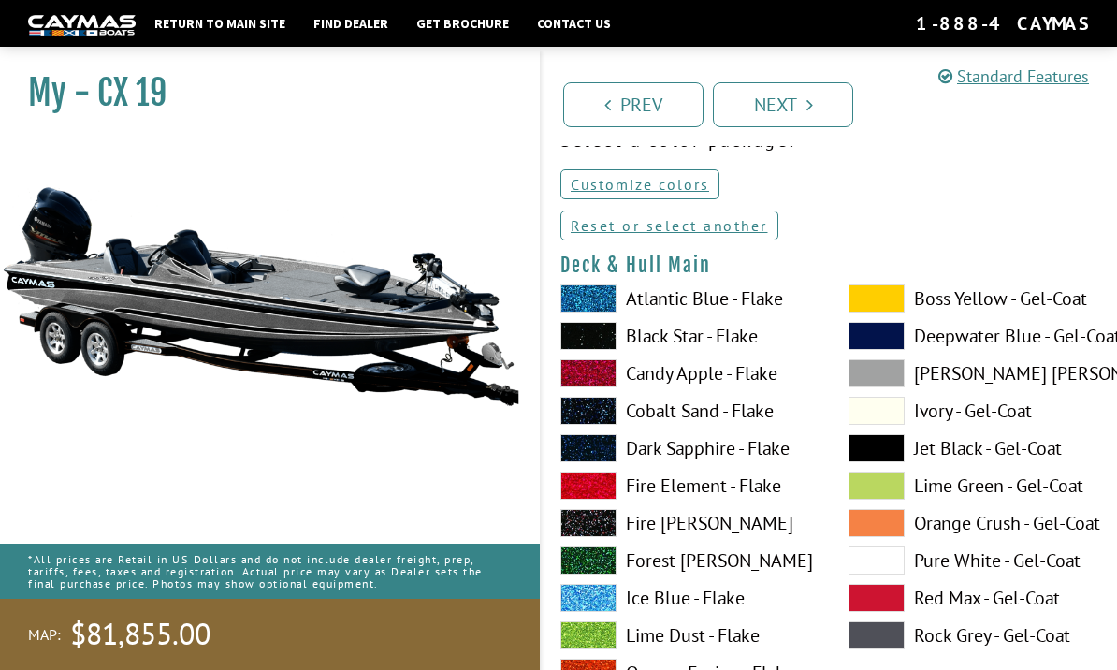
scroll to position [0, 0]
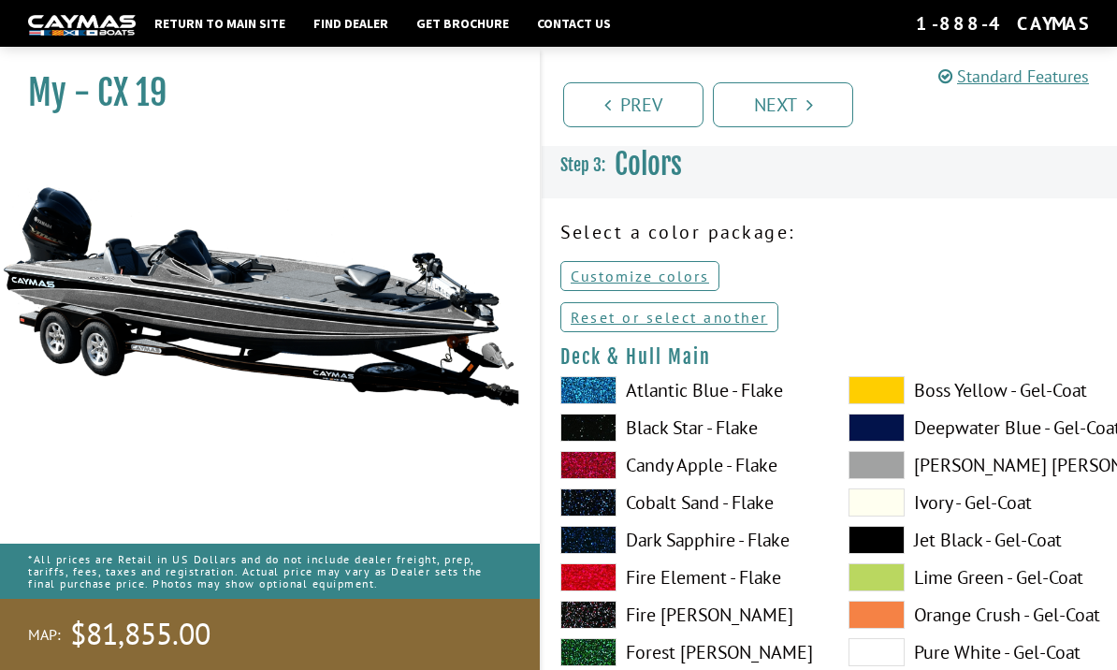
click at [817, 107] on link "Next" at bounding box center [783, 104] width 140 height 45
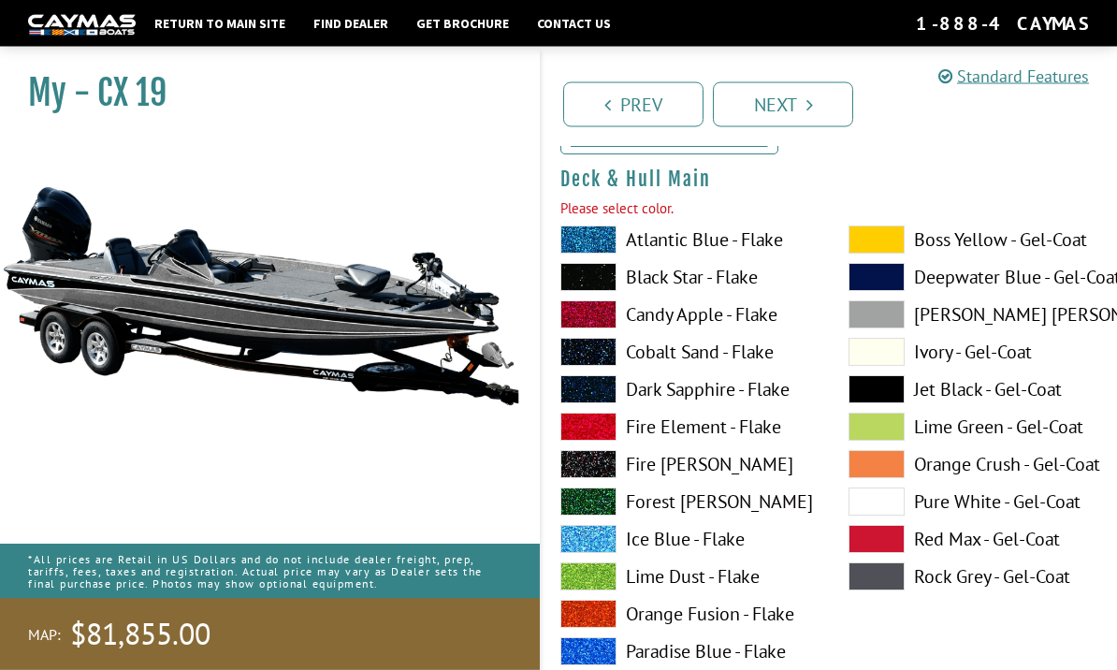
scroll to position [191, 0]
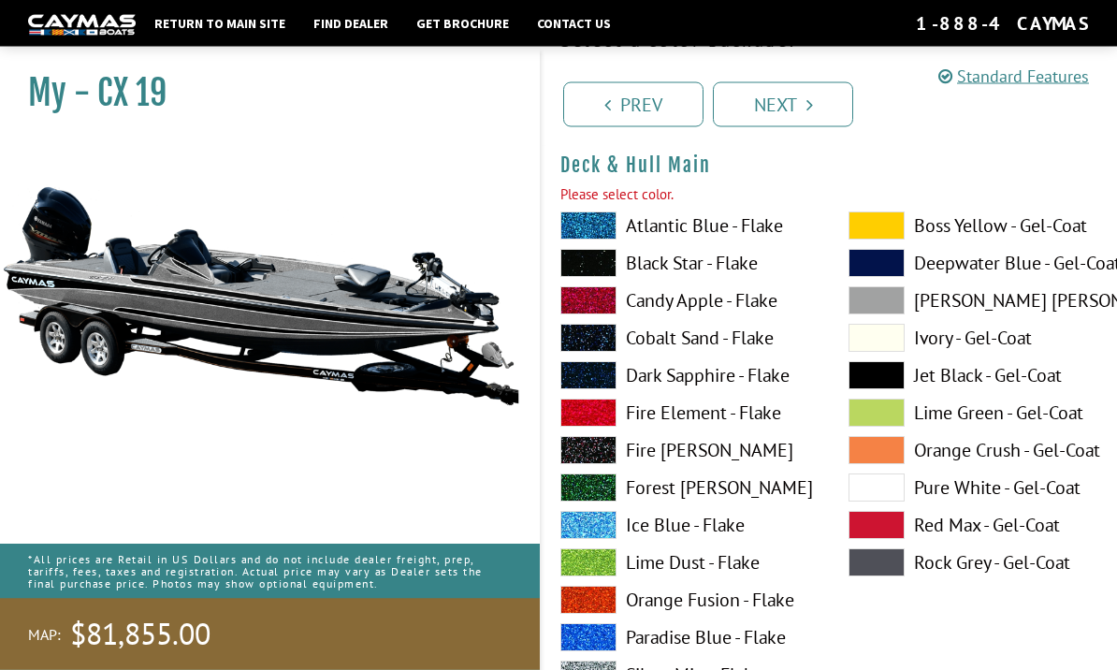
click at [829, 122] on link "Next" at bounding box center [783, 104] width 140 height 45
click at [833, 102] on link "Next" at bounding box center [783, 104] width 140 height 45
click at [799, 107] on link "Next" at bounding box center [783, 104] width 140 height 45
click at [677, 106] on link "Prev" at bounding box center [633, 104] width 140 height 45
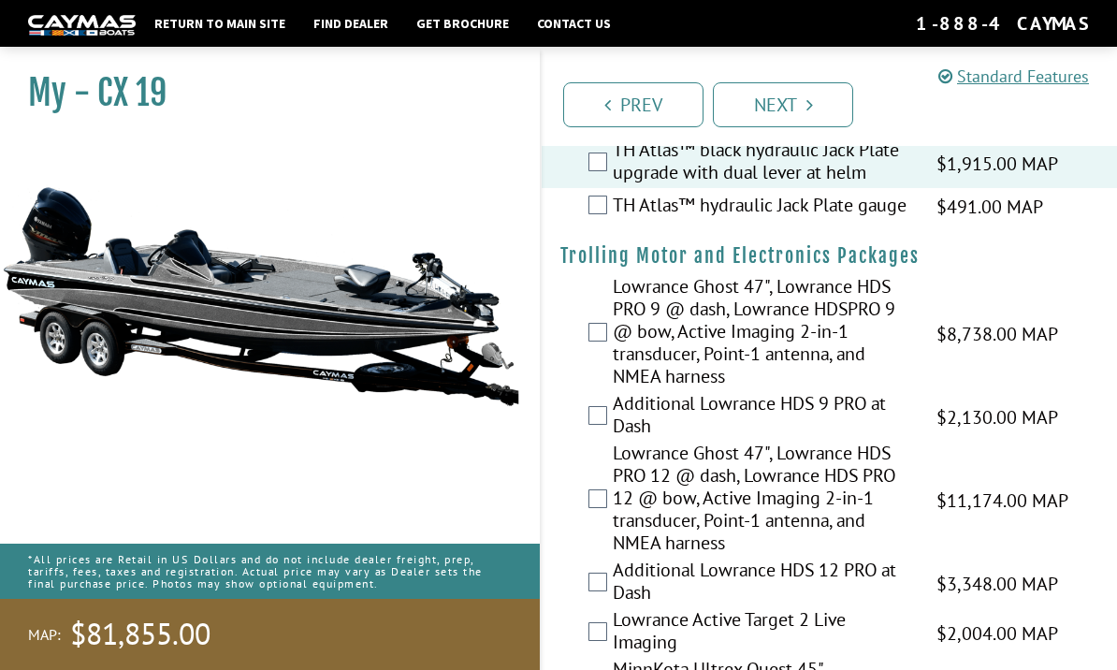
click at [666, 166] on label "TH Atlas™ black hydraulic Jack Plate upgrade with dual lever at helm" at bounding box center [763, 163] width 300 height 50
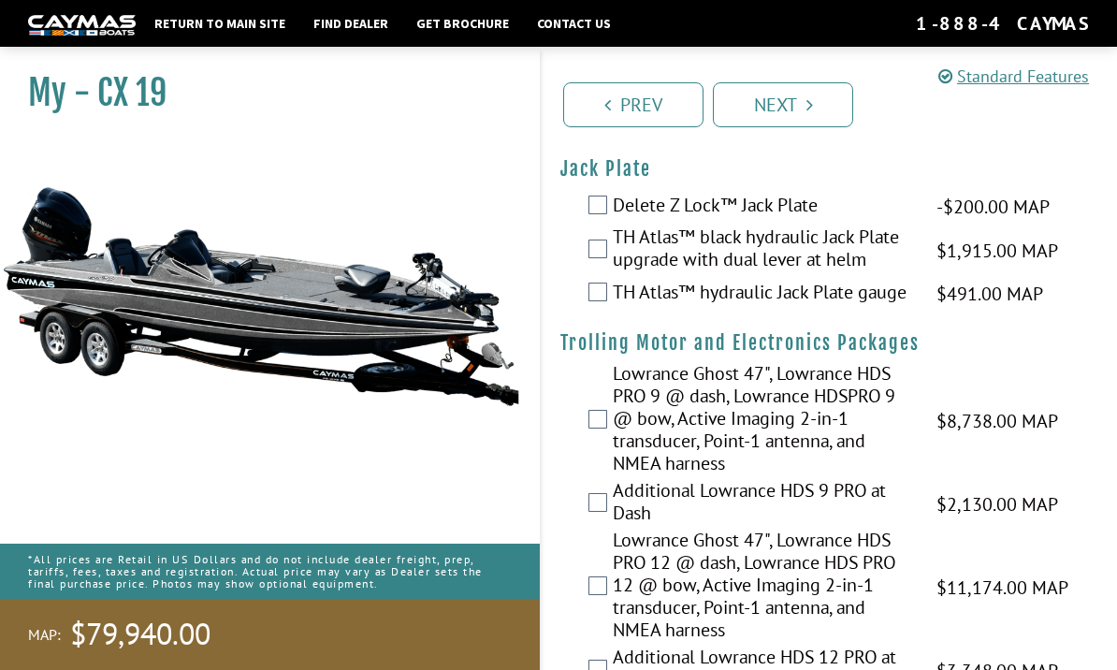
scroll to position [0, 0]
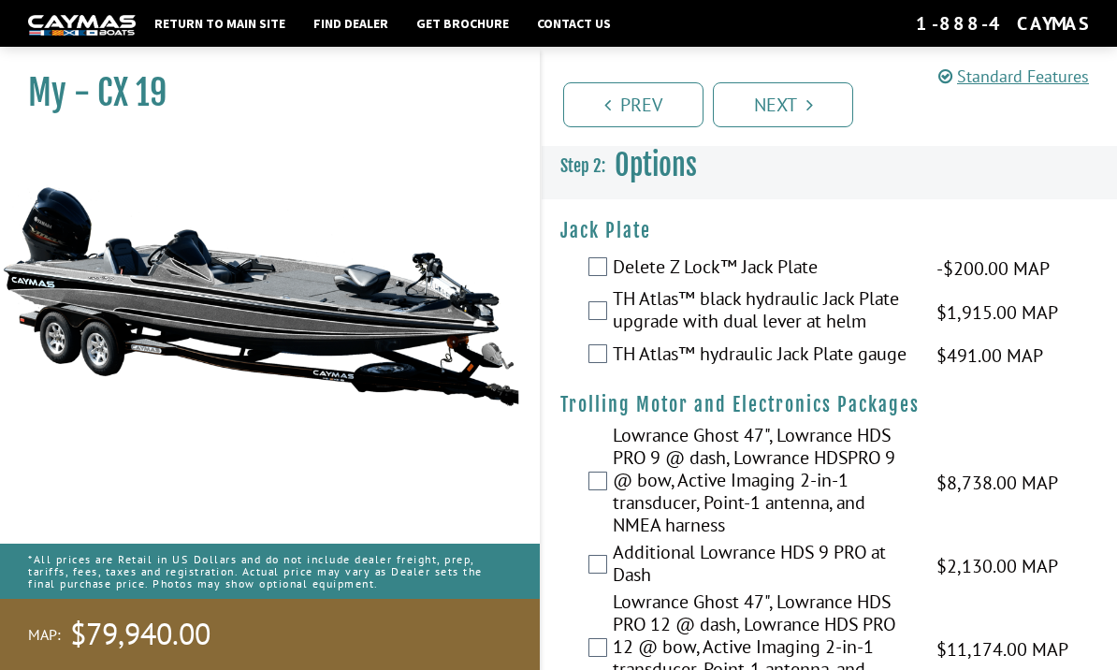
click at [806, 100] on icon "Pagination" at bounding box center [809, 104] width 7 height 19
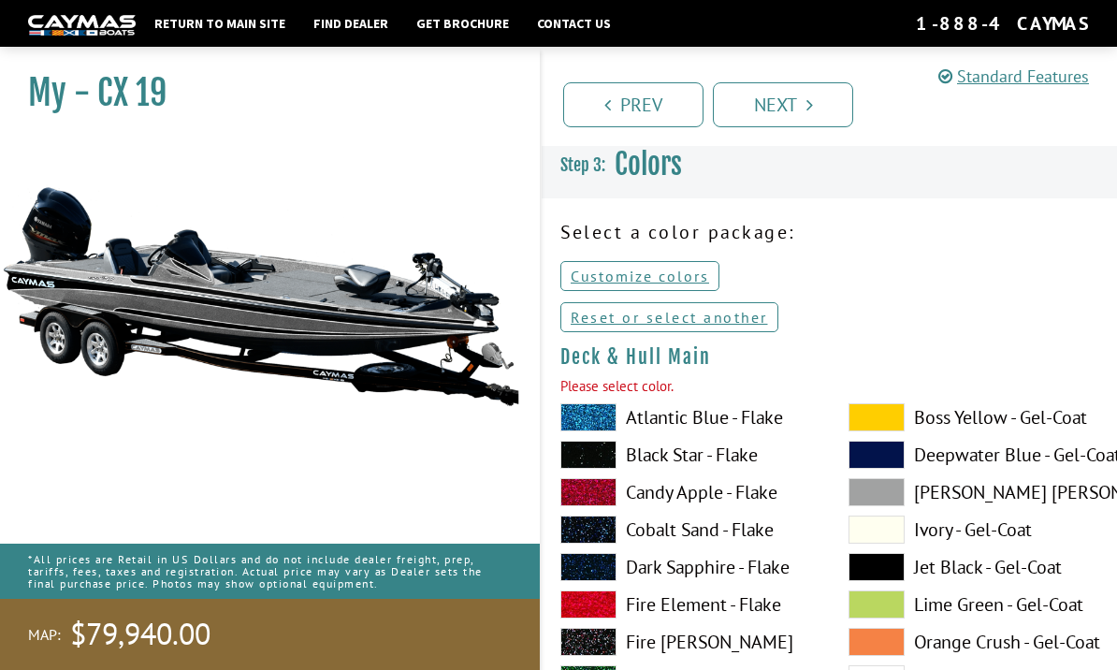
click at [743, 312] on link "Reset or select another" at bounding box center [669, 317] width 218 height 30
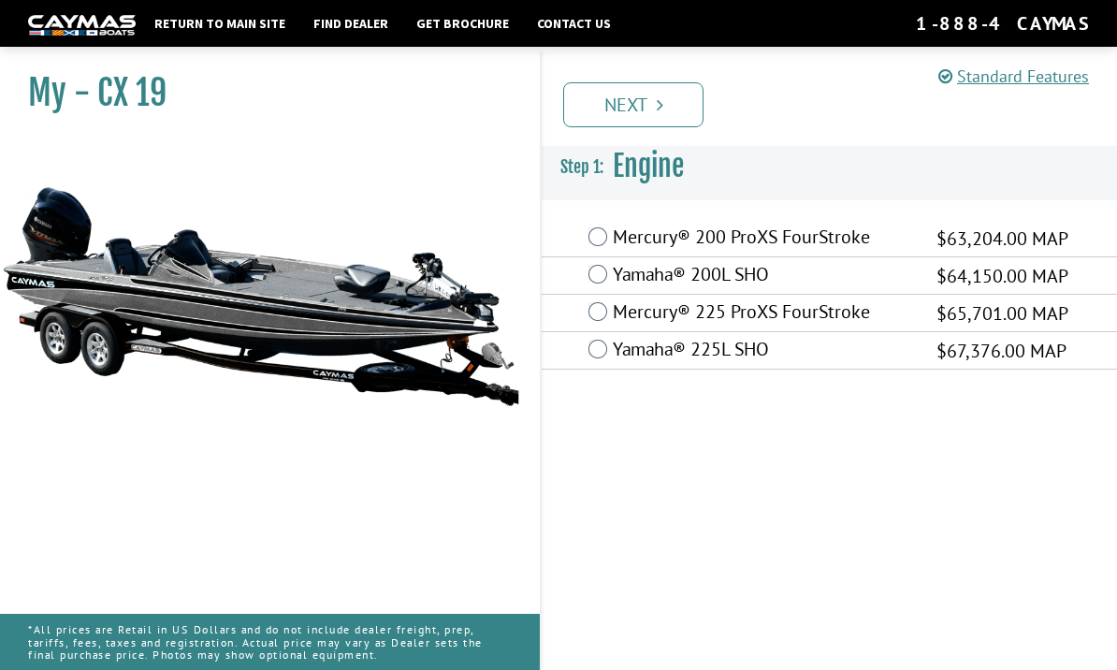
click at [667, 103] on link "Next" at bounding box center [633, 104] width 140 height 45
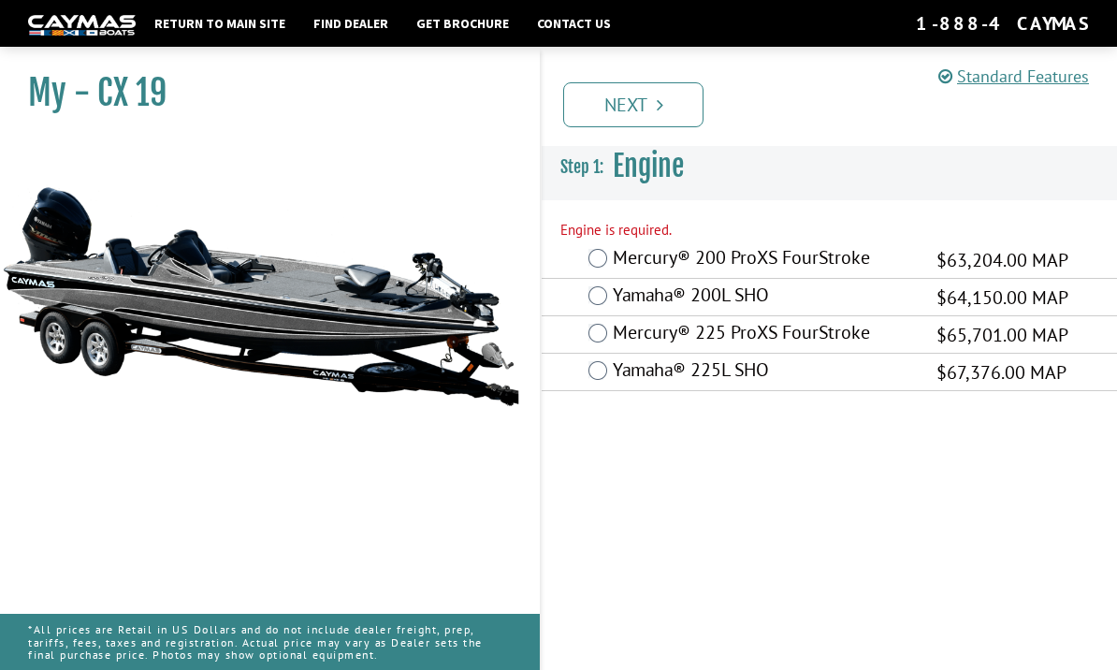
click at [619, 378] on label "Yamaha® 225L SHO" at bounding box center [763, 371] width 300 height 27
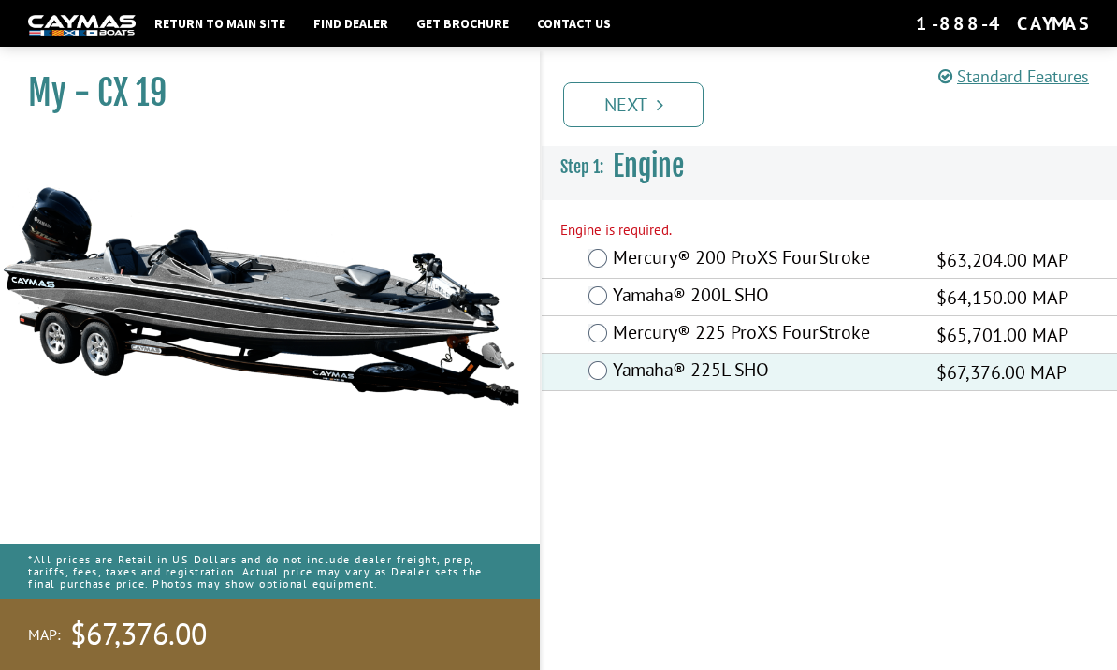
click at [677, 103] on link "Next" at bounding box center [633, 104] width 140 height 45
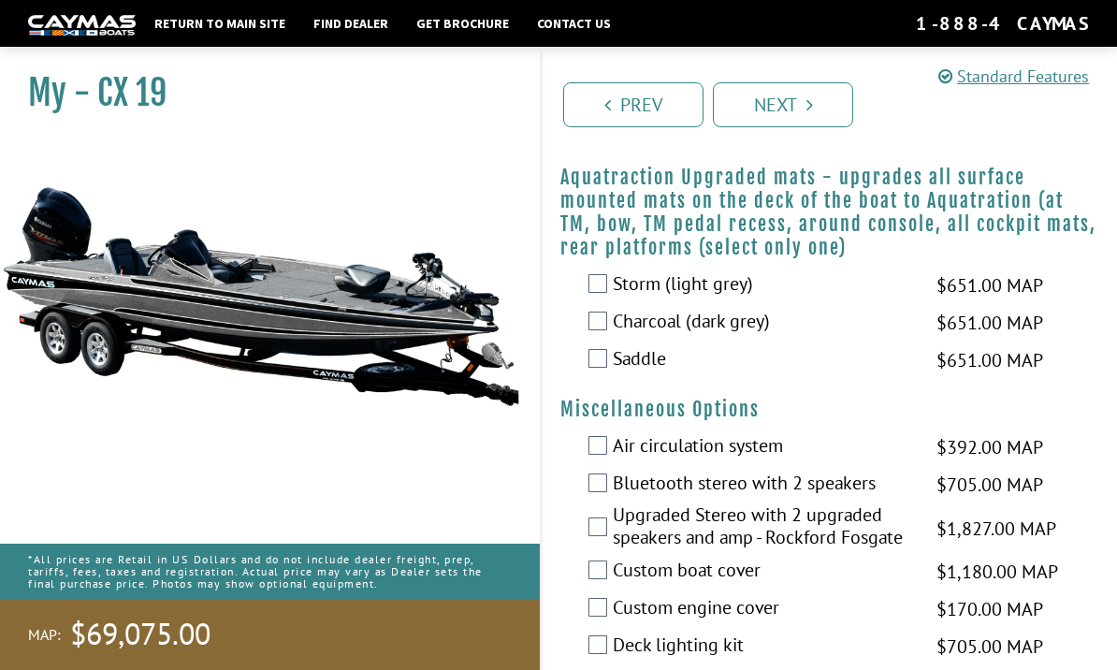
scroll to position [2278, 0]
click at [599, 315] on div "Charcoal (dark grey) $651.00 MAP $769.00 MSRP" at bounding box center [828, 322] width 575 height 37
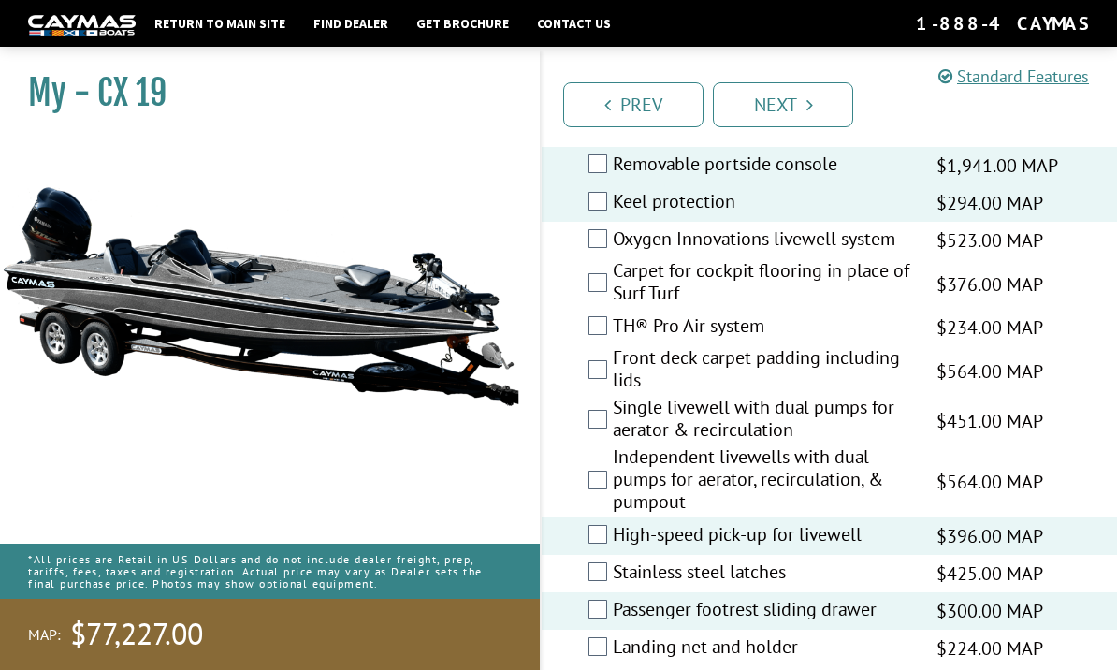
scroll to position [2794, 0]
click at [967, 117] on ul "Prev Next" at bounding box center [837, 103] width 558 height 48
click at [814, 99] on link "Next" at bounding box center [783, 104] width 140 height 45
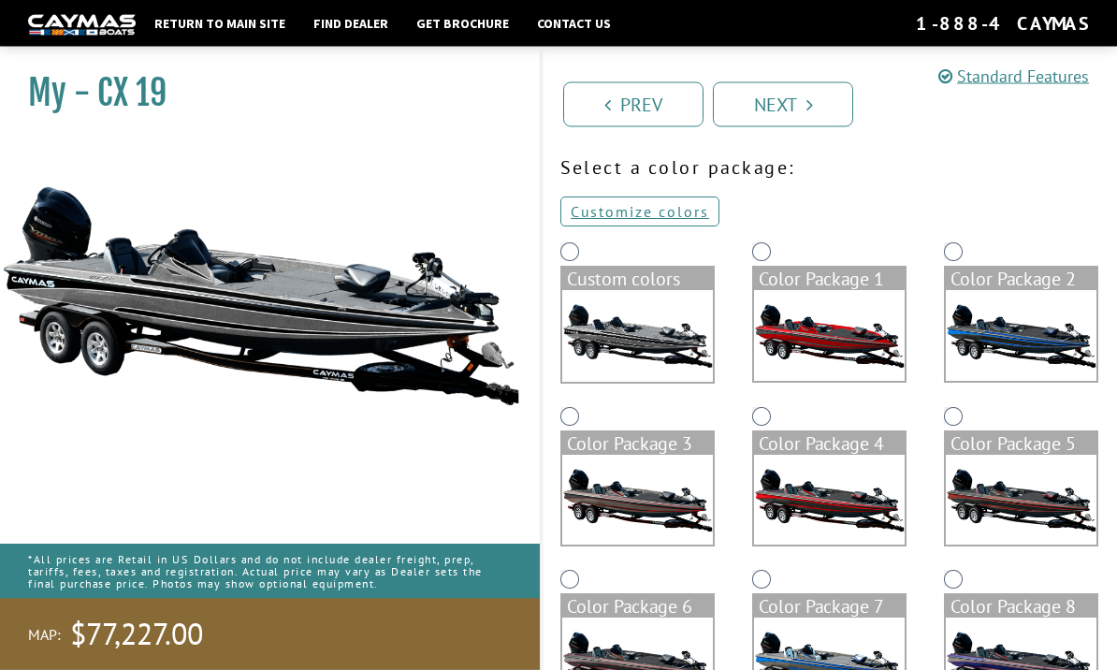
scroll to position [0, 0]
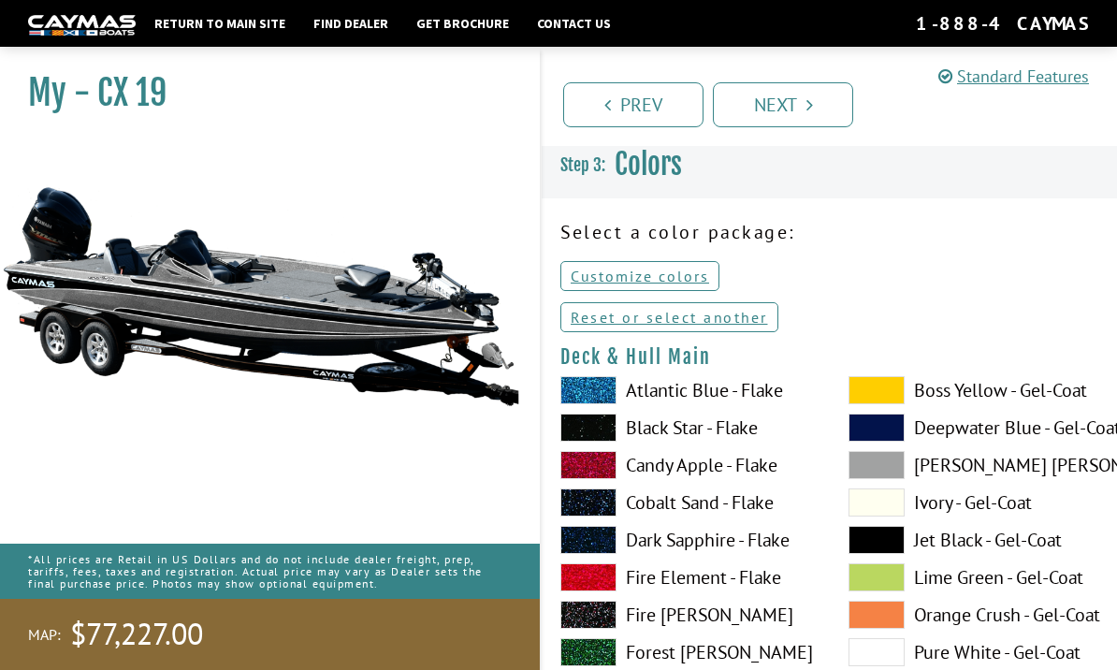
click at [700, 388] on label "Atlantic Blue - Flake" at bounding box center [685, 390] width 251 height 28
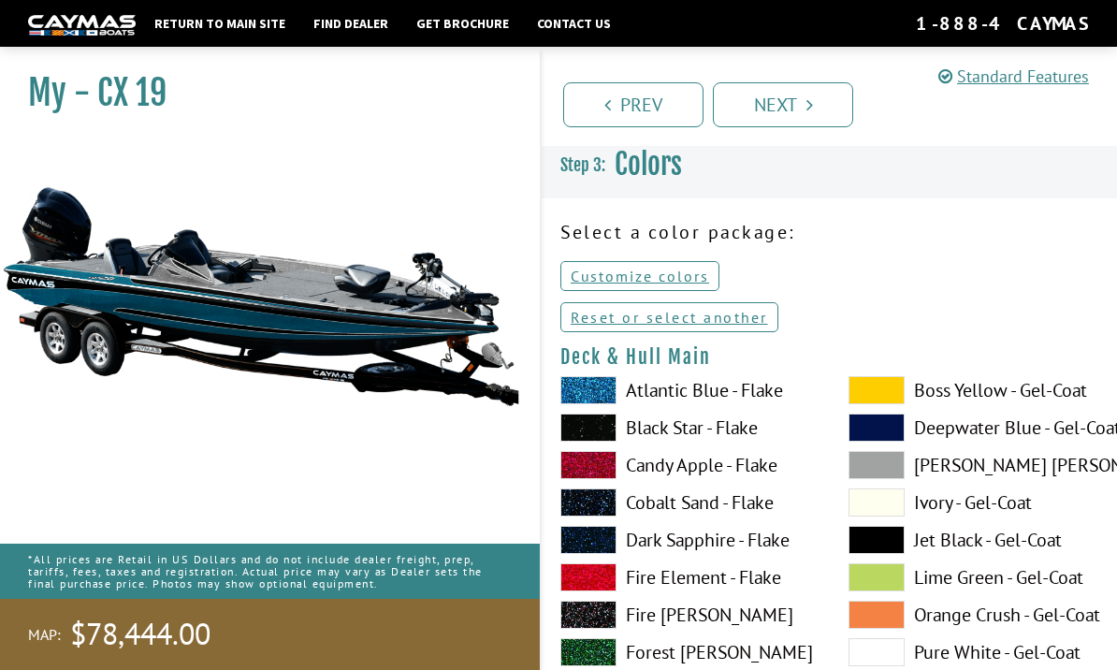
scroll to position [1, 0]
